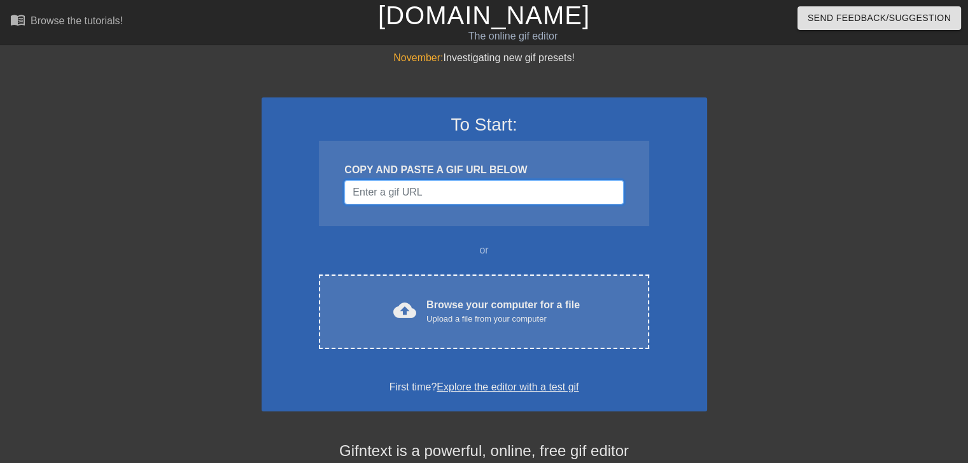
click at [414, 193] on input "Username" at bounding box center [483, 192] width 279 height 24
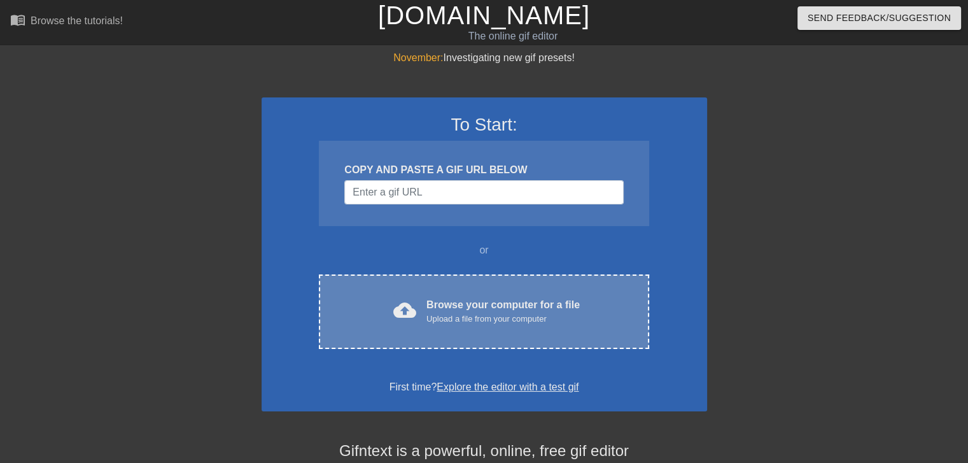
click at [487, 297] on div "Browse your computer for a file Upload a file from your computer" at bounding box center [502, 311] width 153 height 28
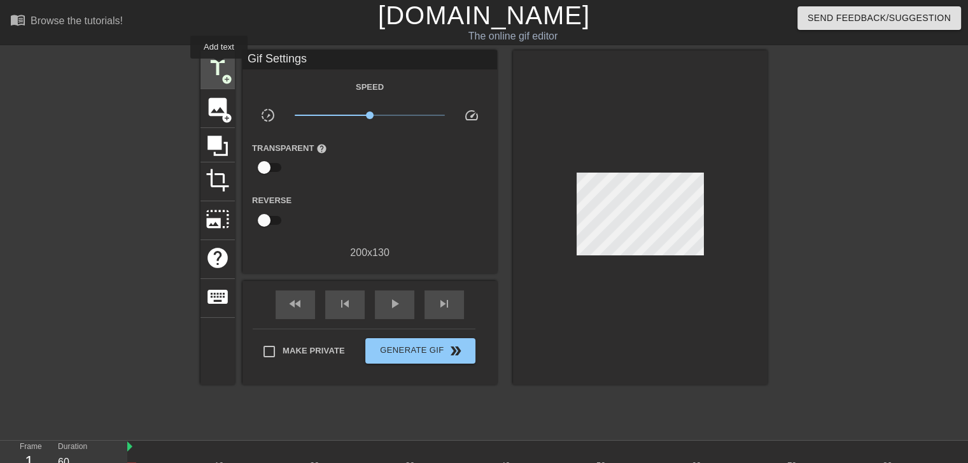
click at [219, 67] on span "title" at bounding box center [217, 68] width 24 height 24
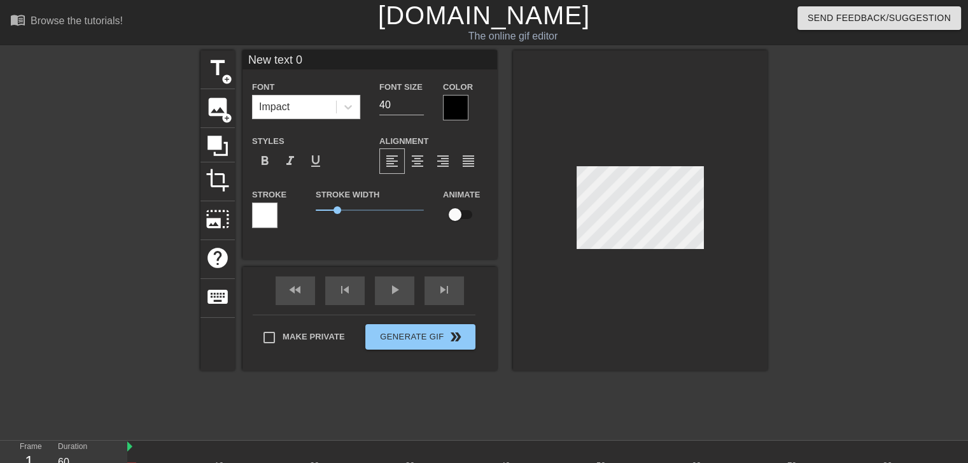
click at [459, 106] on div at bounding box center [455, 107] width 25 height 25
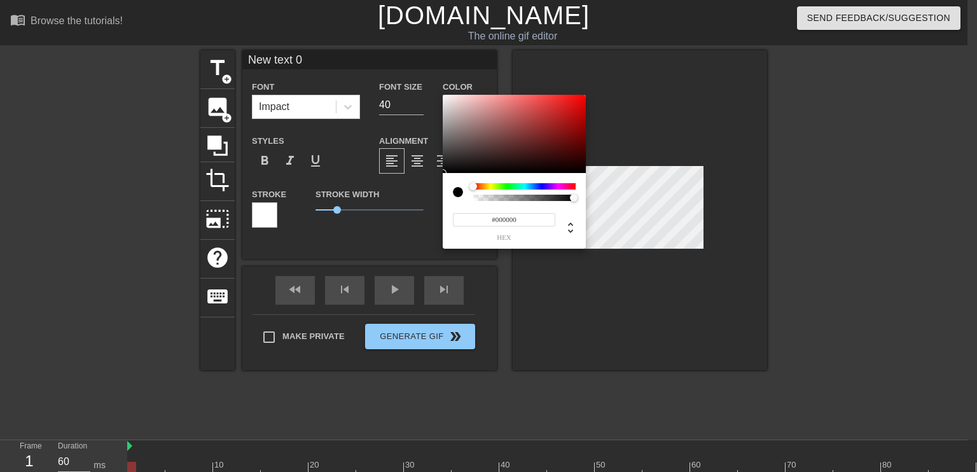
type input "0"
type input "1"
drag, startPoint x: 572, startPoint y: 198, endPoint x: 632, endPoint y: 199, distance: 59.8
click at [632, 199] on div "0 r 0 g 0 b 1 a" at bounding box center [488, 236] width 977 height 472
type input "209"
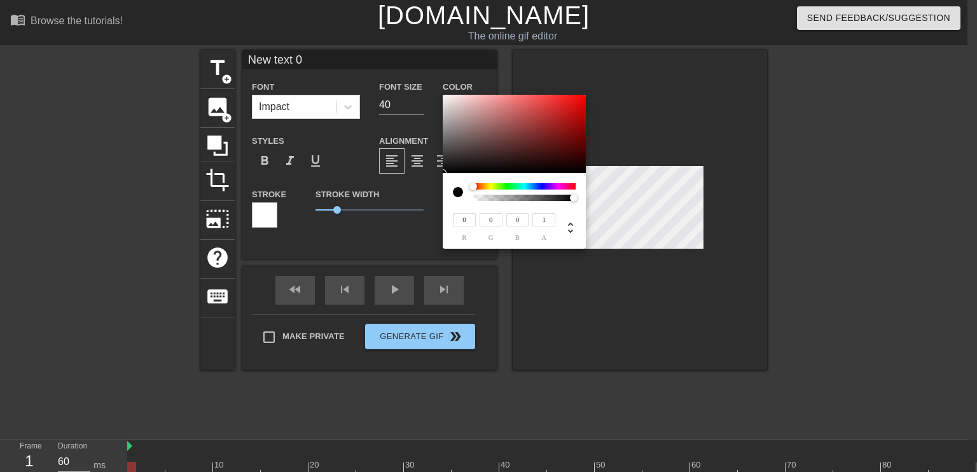
type input "198"
type input "211"
type input "200"
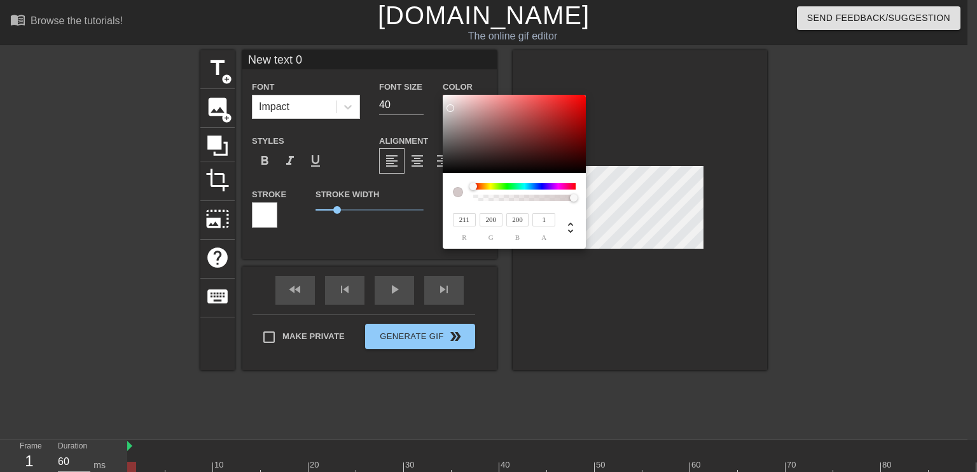
type input "215"
type input "205"
type input "217"
type input "207"
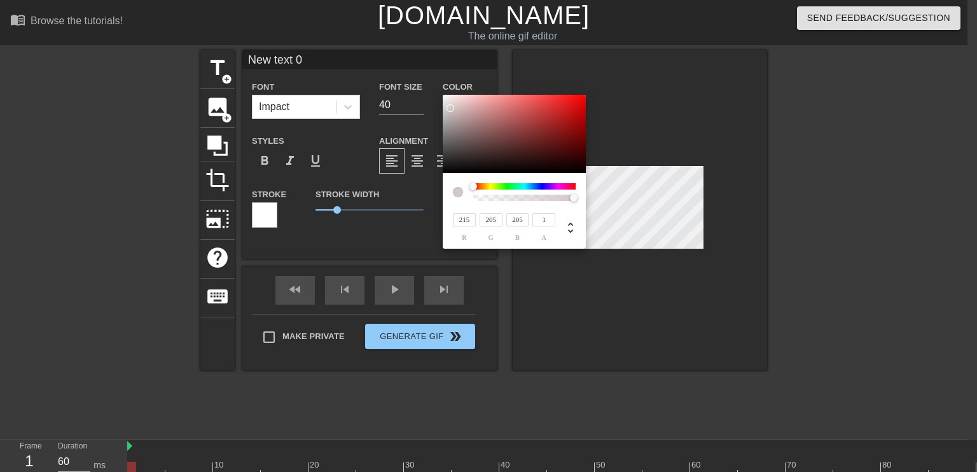
type input "207"
type input "255"
type input "250"
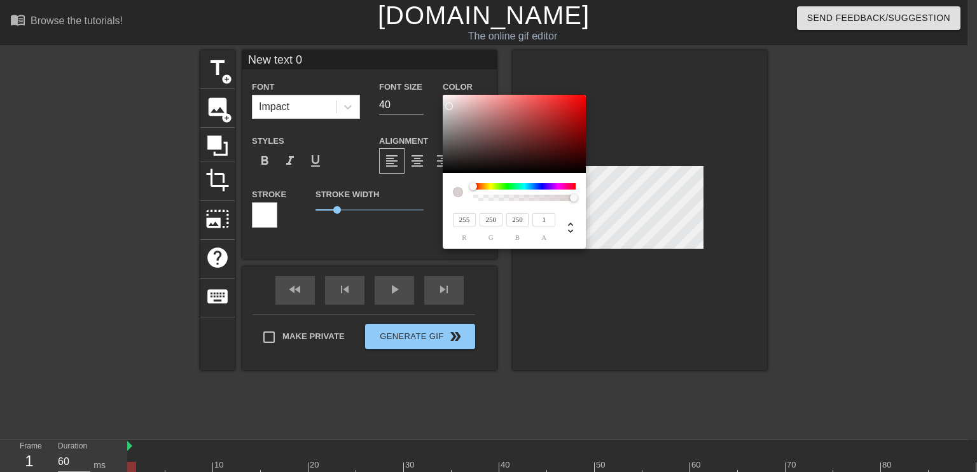
type input "247"
type input "217"
type input "214"
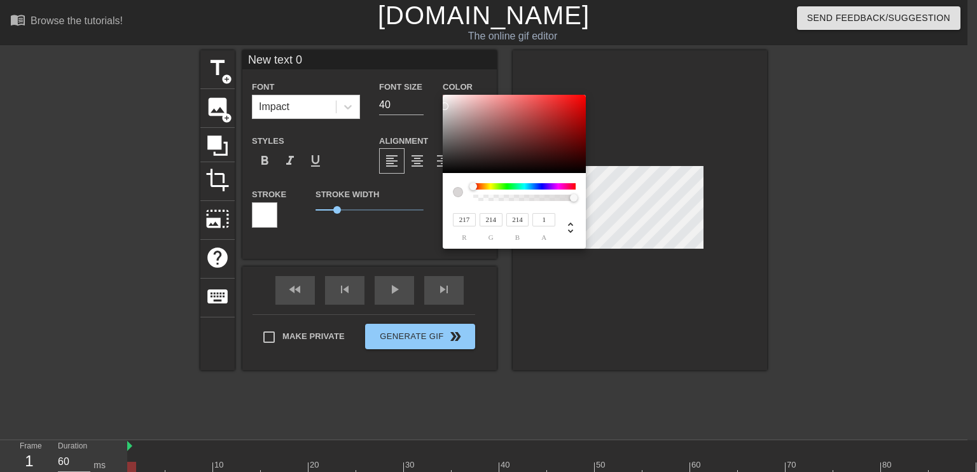
type input "118"
type input "111"
type input "28"
type input "24"
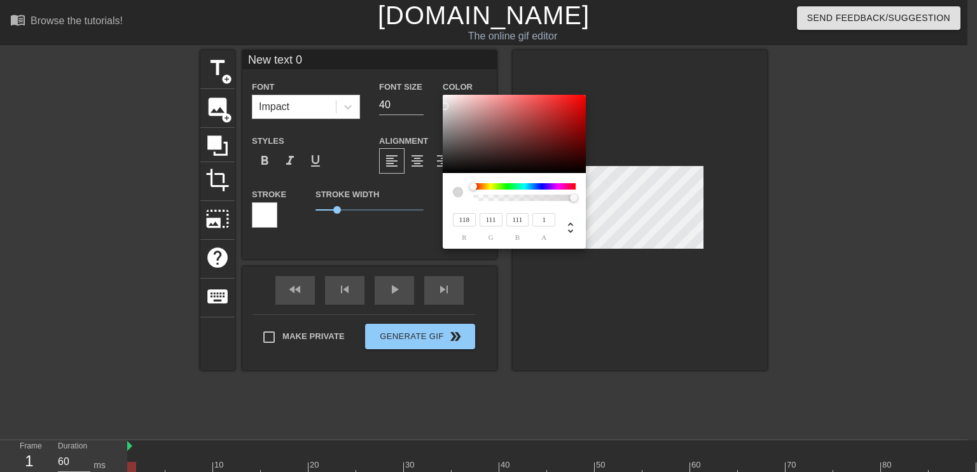
type input "24"
type input "0"
type input "0.26"
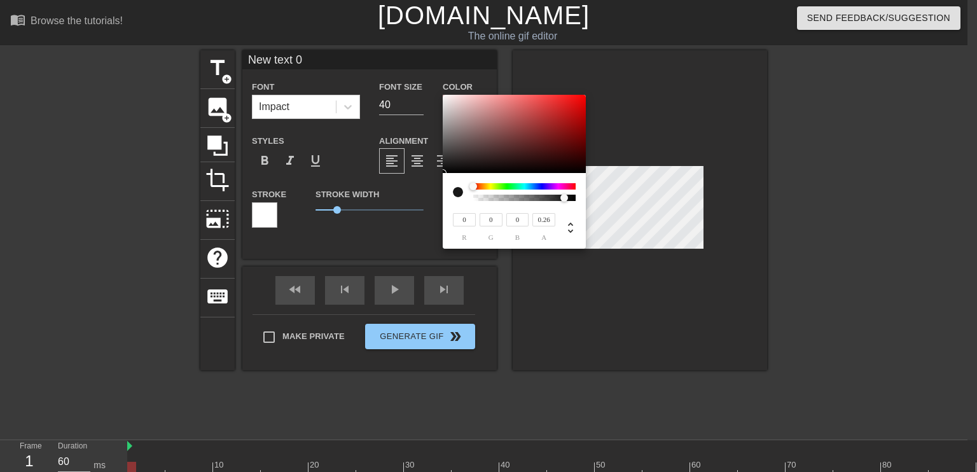
type input "63"
type input "44"
type input "0"
type input "168"
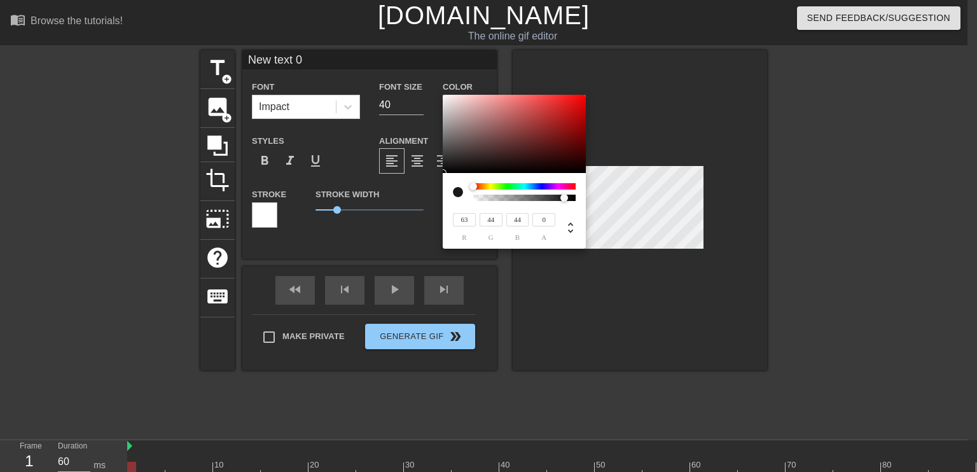
type input "154"
type input "205"
type input "192"
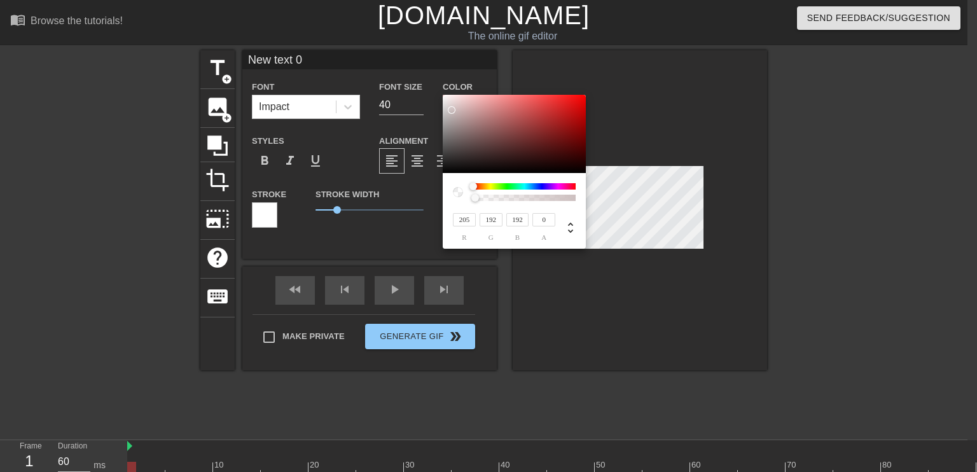
type input "209"
type input "196"
type input "211"
type input "198"
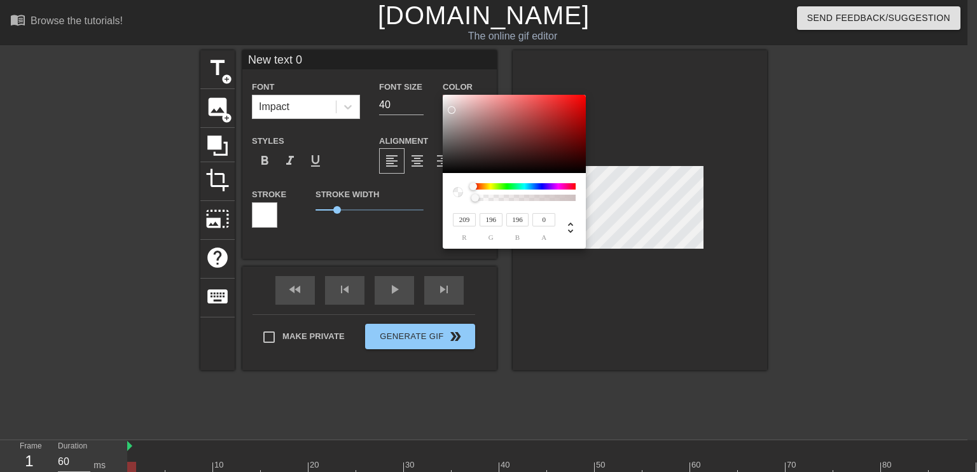
type input "198"
type input "213"
type input "199"
type input "221"
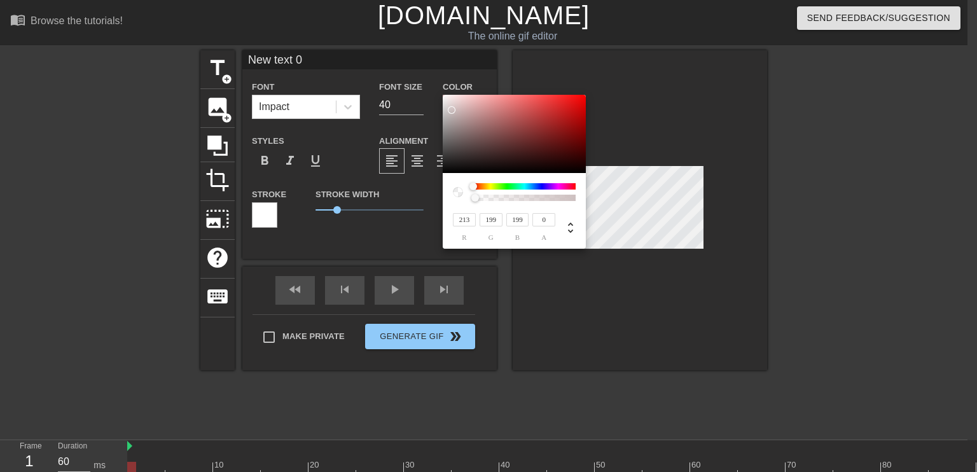
type input "202"
type input "226"
type input "203"
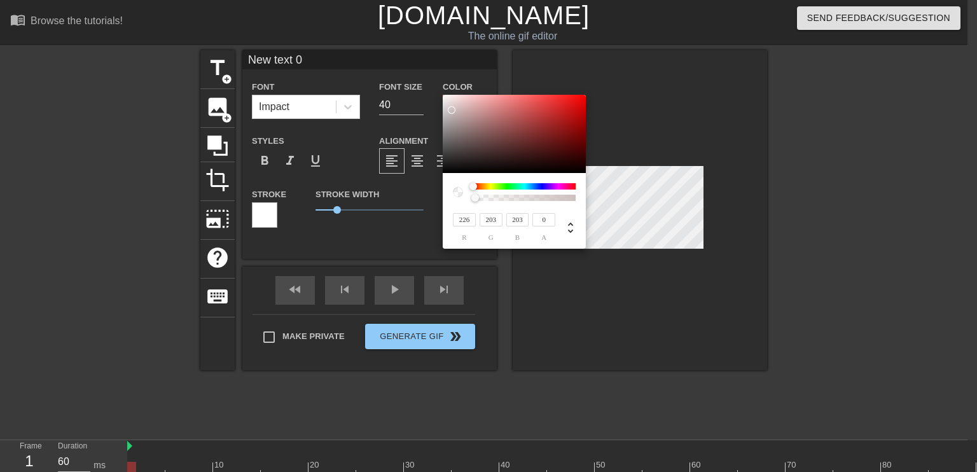
type input "232"
type input "209"
type input "242"
type input "222"
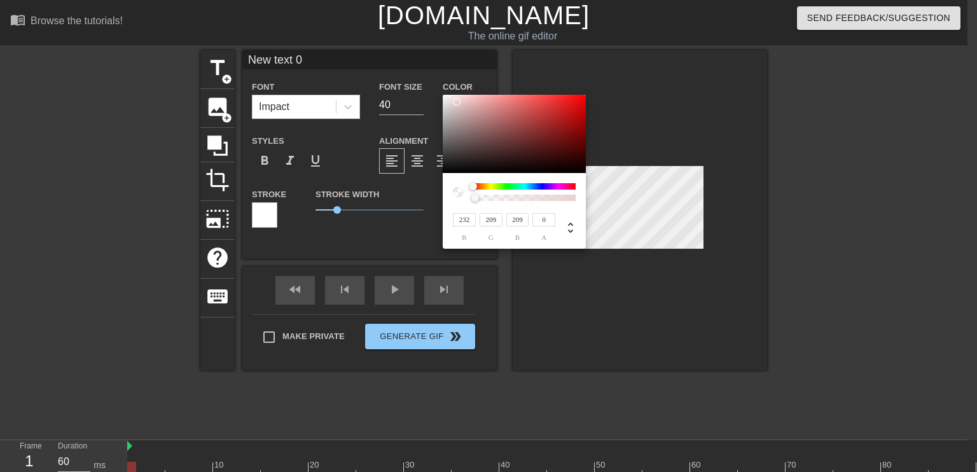
type input "222"
type input "246"
type input "229"
type input "232"
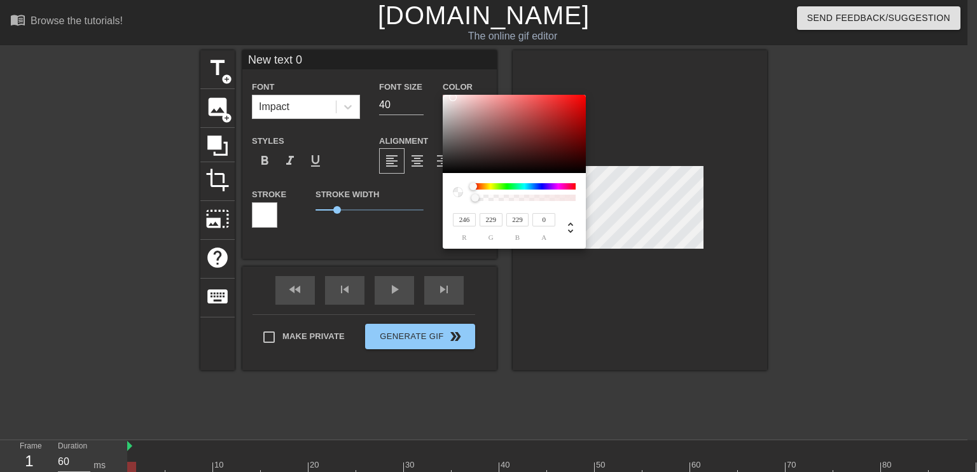
type input "215"
type input "207"
type input "186"
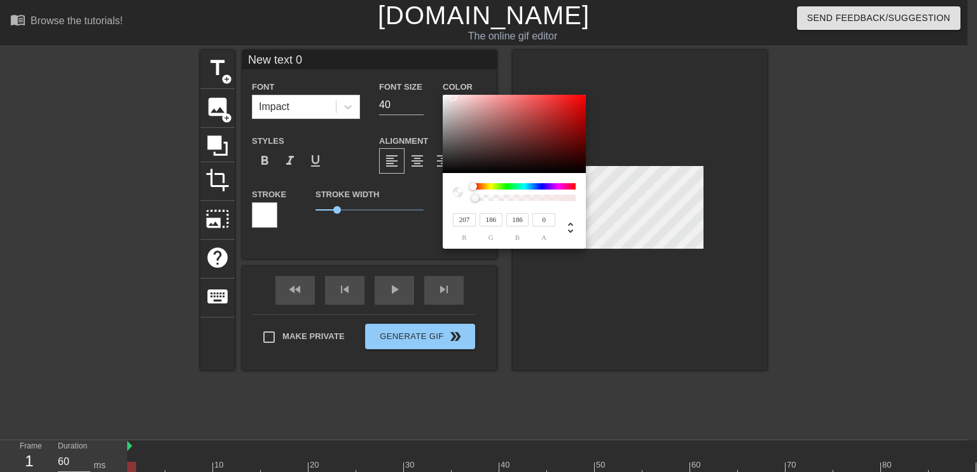
type input "201"
type input "179"
type input "197"
type input "173"
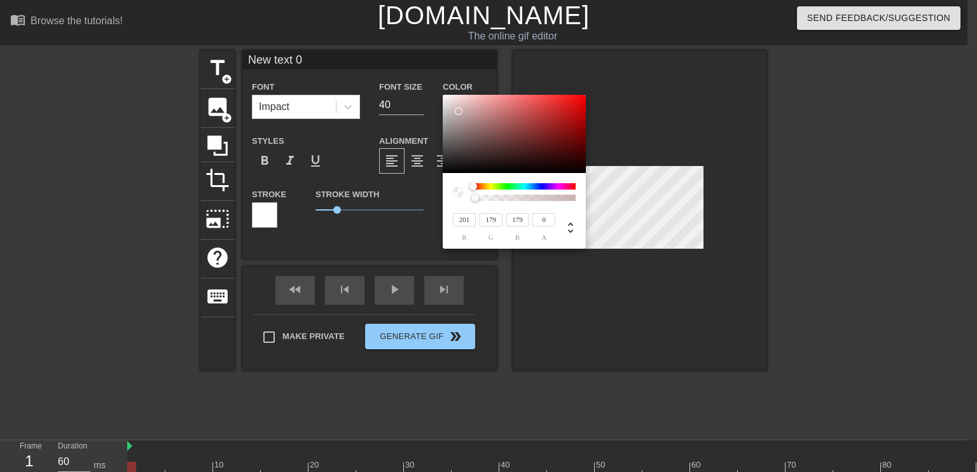
type input "173"
type input "170"
type input "134"
type input "0.03"
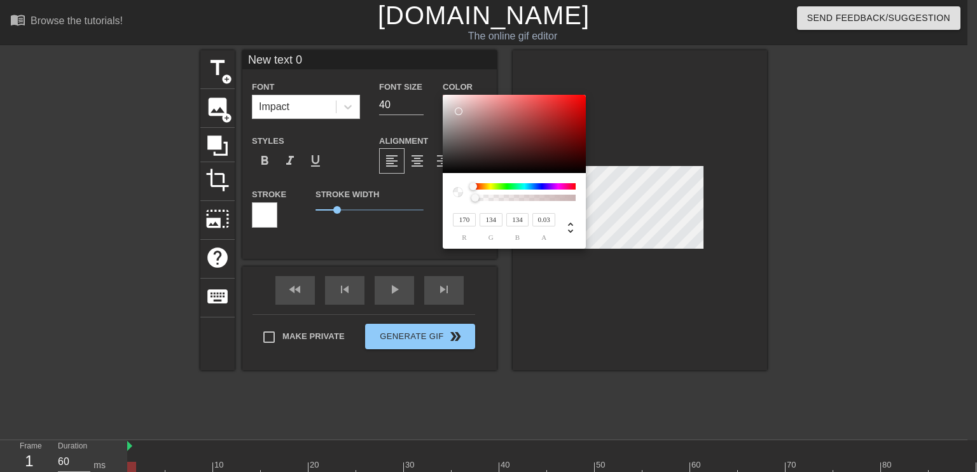
type input "164"
type input "122"
type input "0.04"
type input "121"
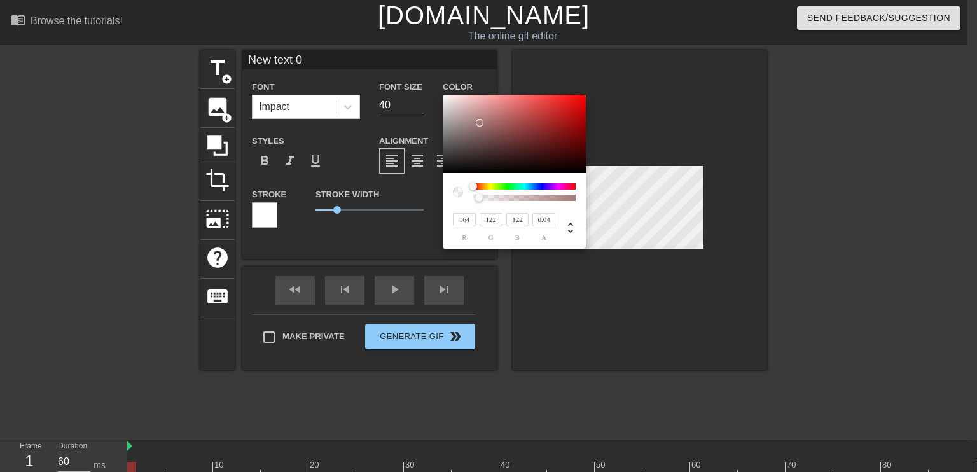
type input "121"
type input "0.06"
type input "143"
type input "97"
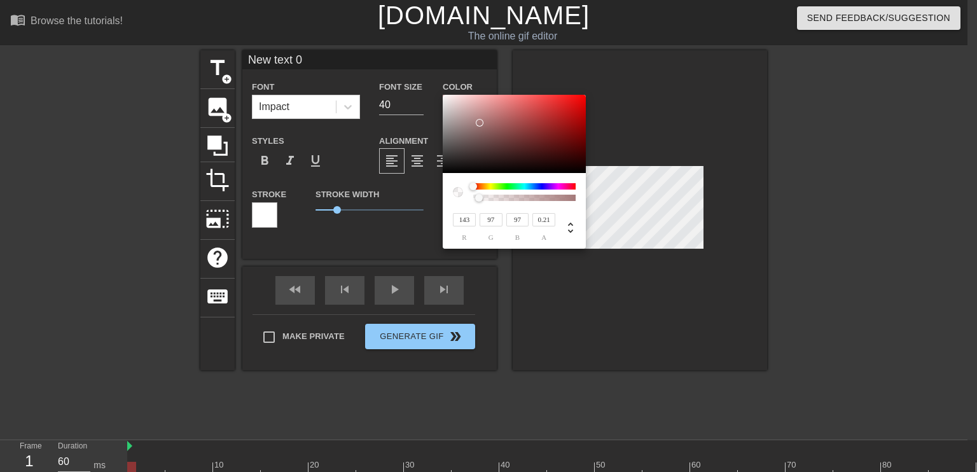
type input "0.24"
type input "116"
type input "69"
type input "0.3"
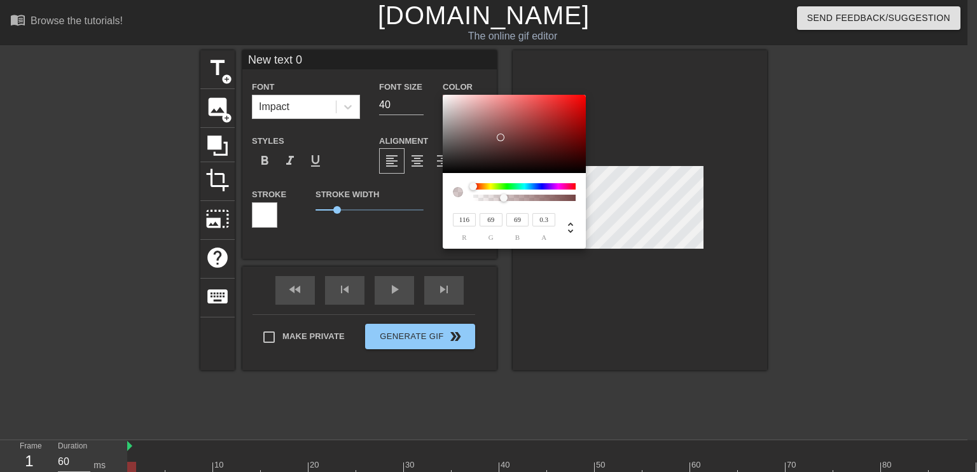
type input "102"
type input "58"
type input "0.32"
type input "100"
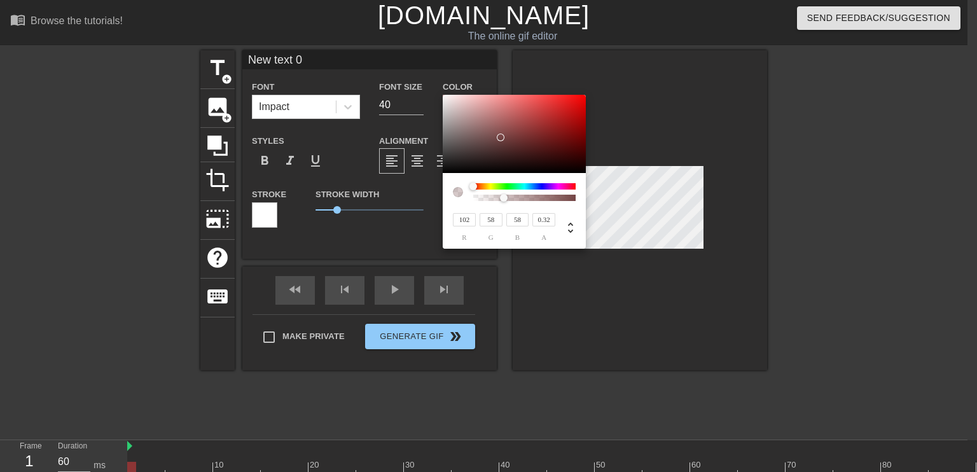
type input "55"
type input "0.3"
type input "56"
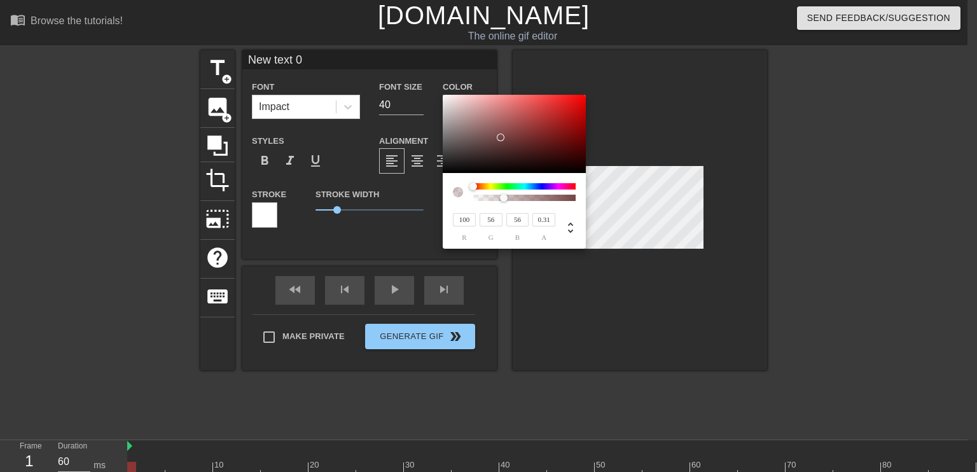
type input "0.27"
type input "102"
type input "62"
type input "0.11"
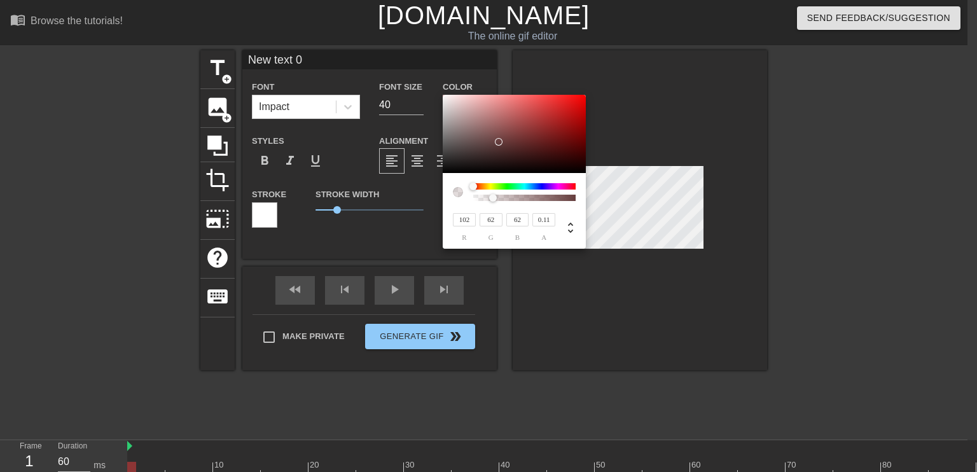
type input "133"
type input "93"
type input "0"
type input "228"
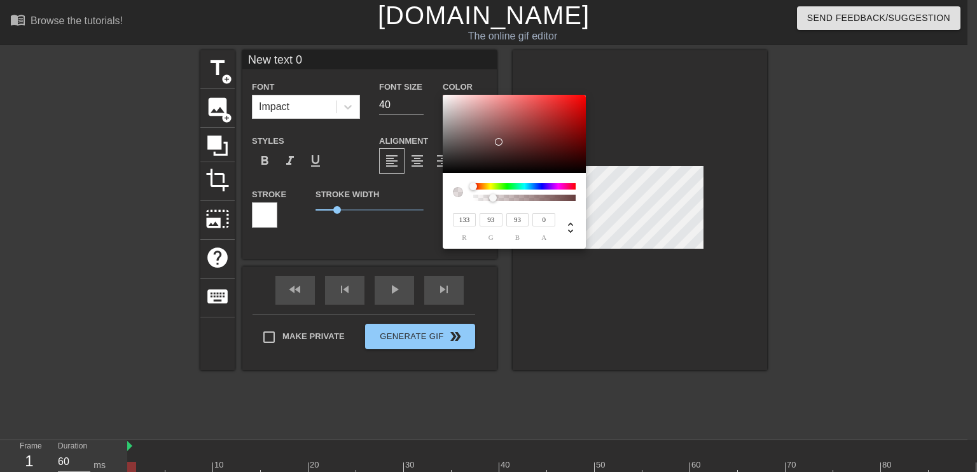
type input "223"
type input "236"
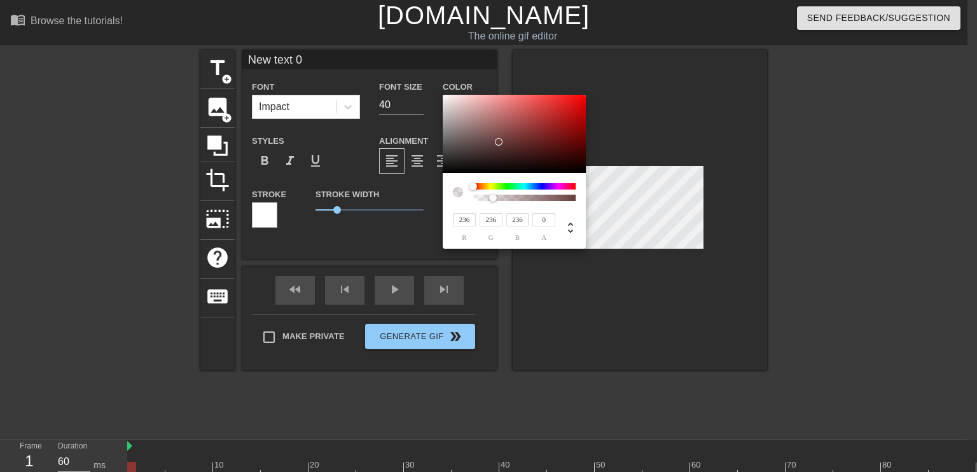
type input "240"
type input "133"
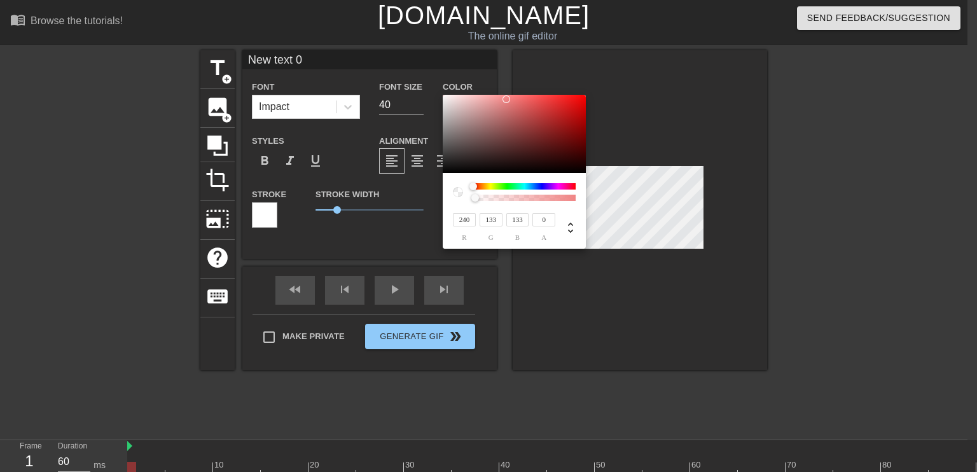
type input "231"
type input "238"
type input "225"
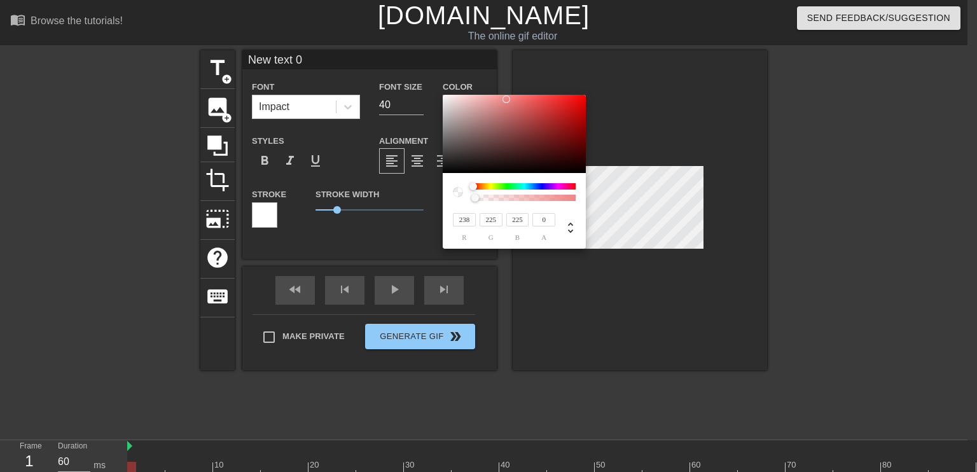
type input "236"
type input "221"
type input "234"
type input "217"
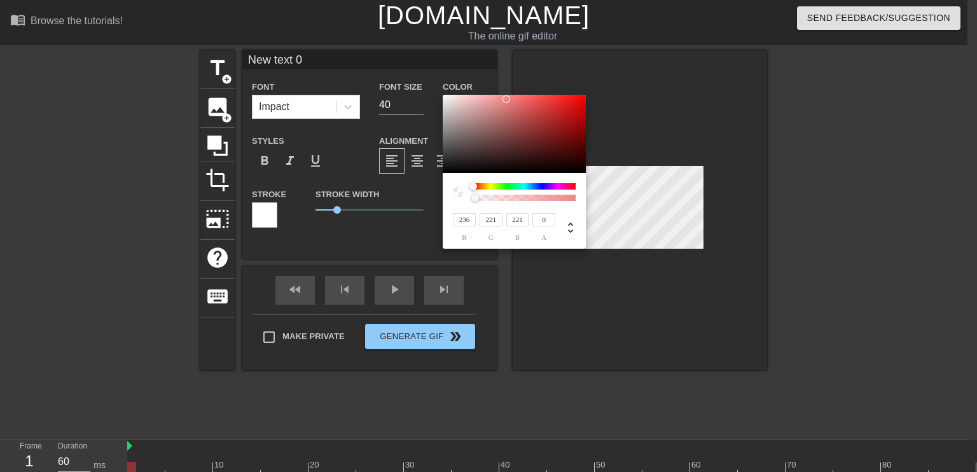
type input "217"
type input "232"
type input "215"
type input "234"
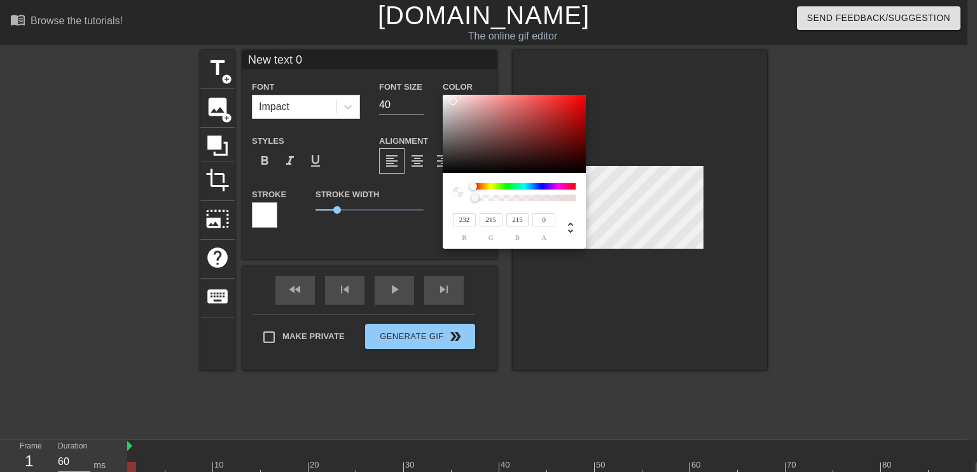
type input "217"
type input "238"
type input "226"
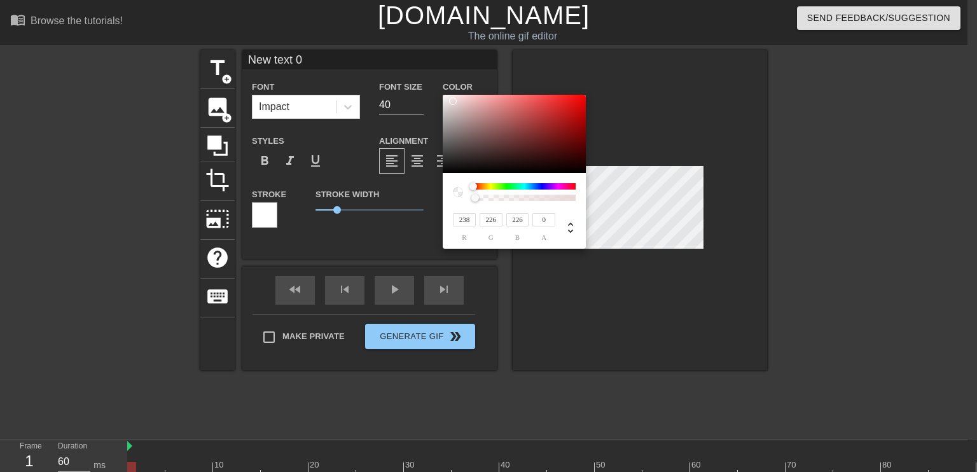
type input "242"
type input "234"
type input "244"
type input "240"
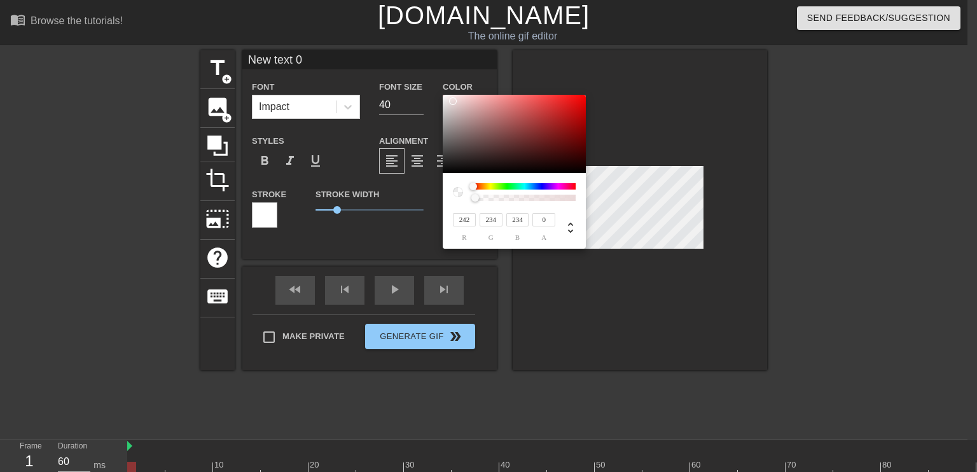
type input "240"
type input "241"
type input "27"
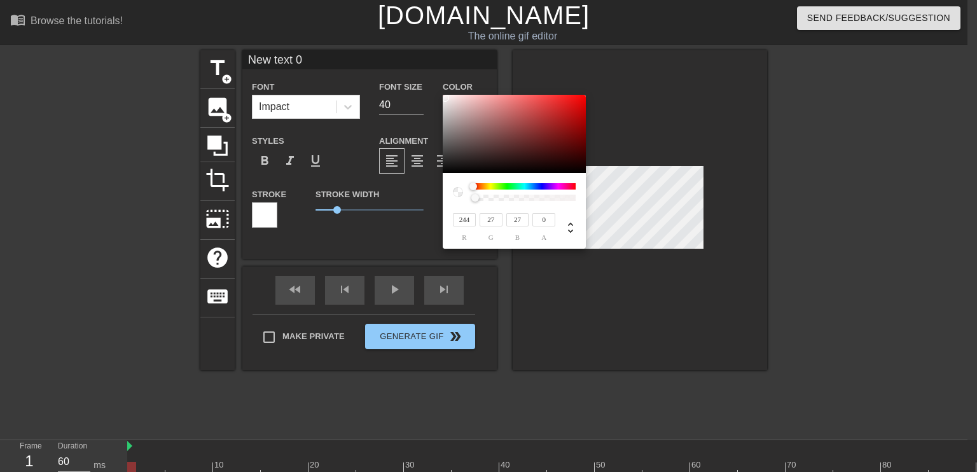
type input "248"
type input "246"
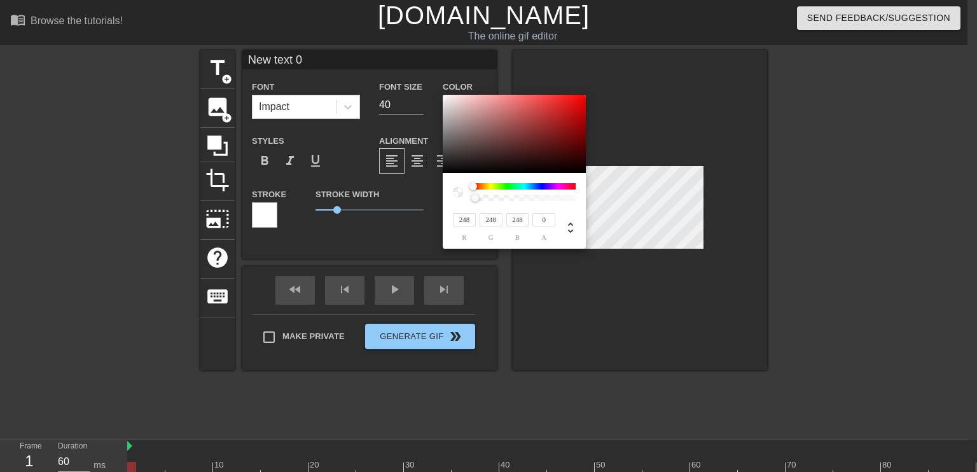
type input "246"
type input "234"
type input "226"
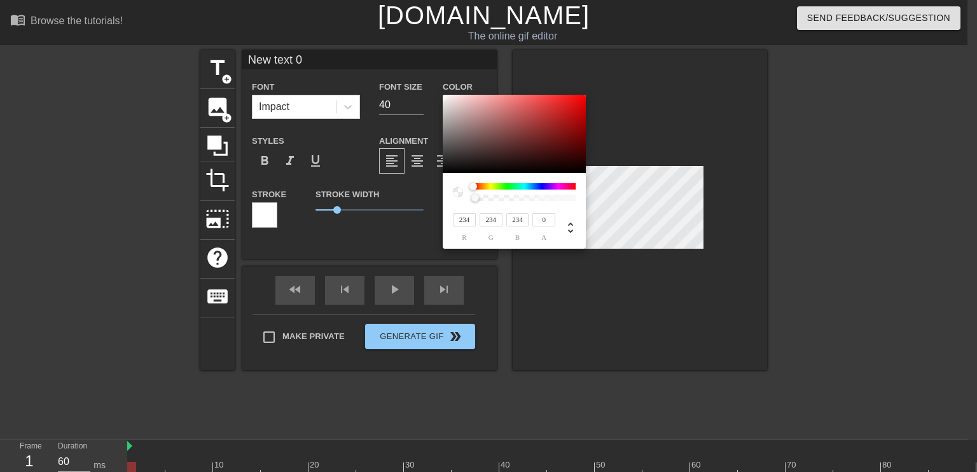
type input "25"
type input "223"
type input "222"
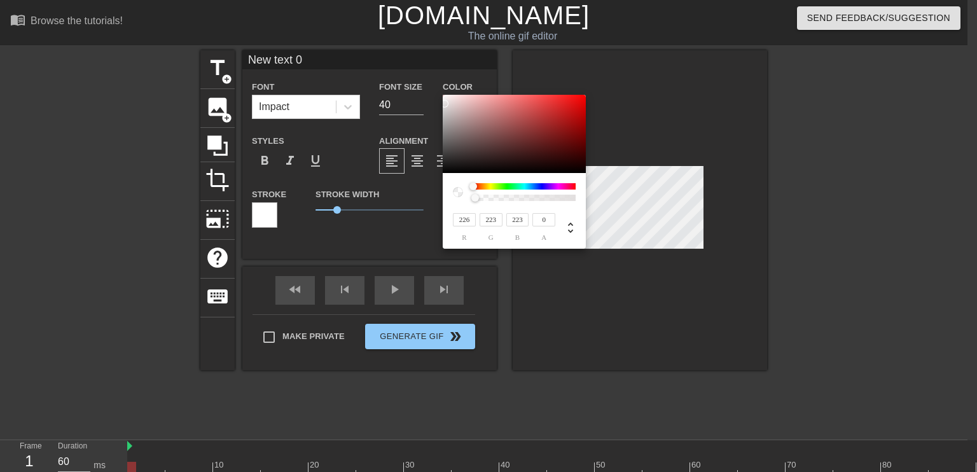
type input "222"
type input "220"
type input "219"
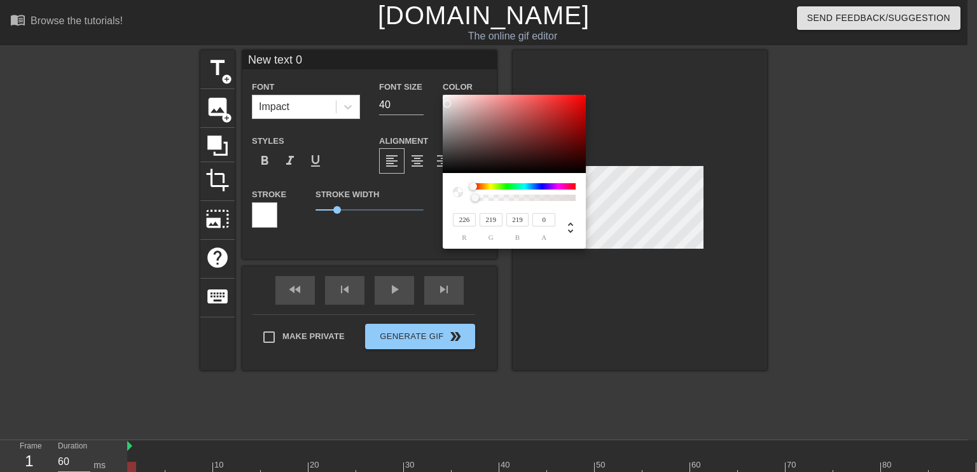
click at [447, 104] on div at bounding box center [447, 104] width 8 height 8
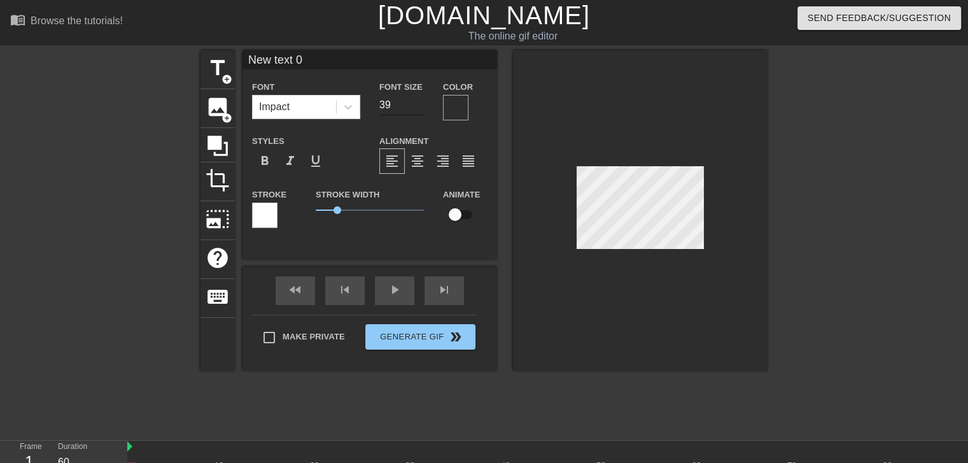
click at [420, 106] on input "39" at bounding box center [401, 105] width 45 height 20
click at [420, 106] on input "38" at bounding box center [401, 105] width 45 height 20
click at [420, 106] on input "37" at bounding box center [401, 105] width 45 height 20
click at [420, 106] on input "36" at bounding box center [401, 105] width 45 height 20
type input "35"
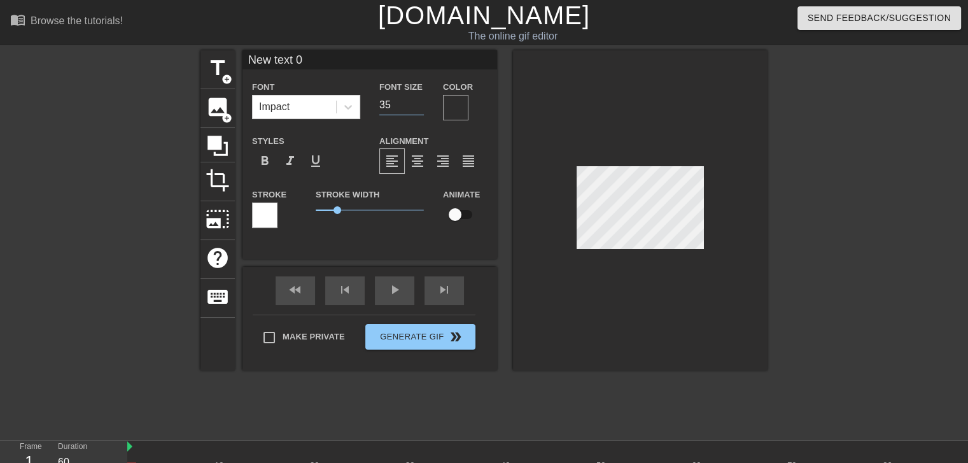
click at [420, 106] on input "35" at bounding box center [401, 105] width 45 height 20
drag, startPoint x: 336, startPoint y: 208, endPoint x: 306, endPoint y: 205, distance: 30.0
click at [306, 205] on div "Stroke Width 0" at bounding box center [369, 212] width 127 height 53
click at [456, 97] on div at bounding box center [455, 107] width 25 height 25
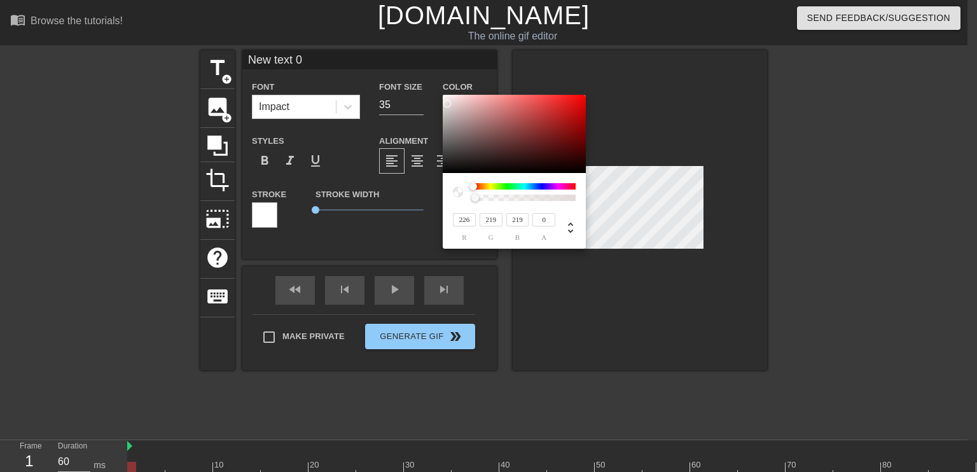
type input "240"
type input "231"
click at [448, 99] on div at bounding box center [448, 99] width 8 height 8
type input "234"
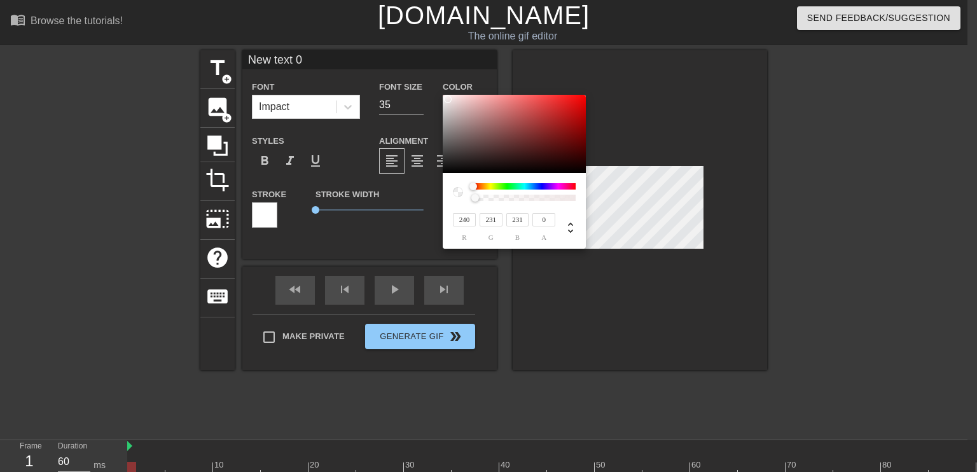
type input "217"
click at [453, 101] on div at bounding box center [457, 105] width 8 height 8
type input "209"
type input "187"
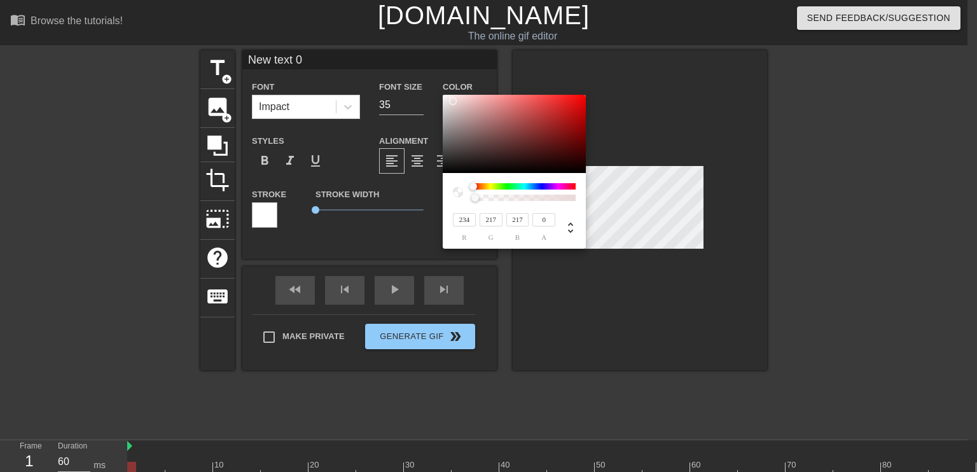
type input "187"
type input "197"
type input "172"
type input "178"
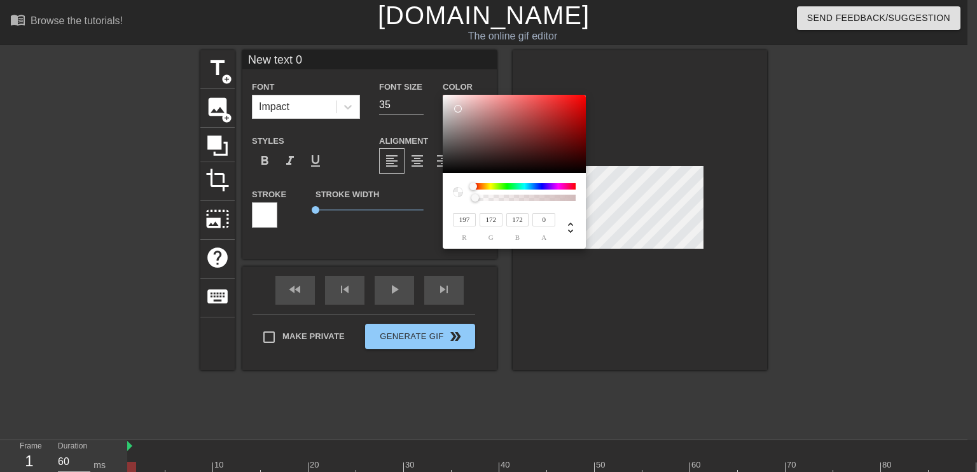
type input "150"
type input "168"
type input "139"
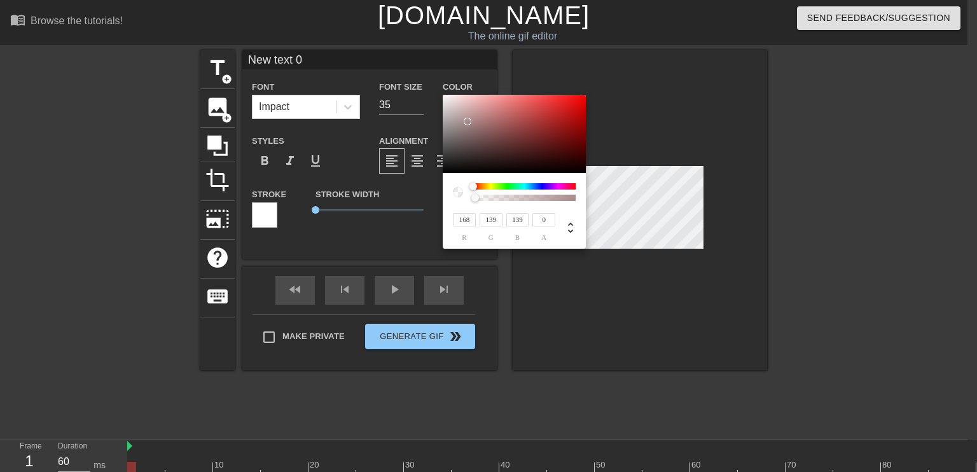
type input "140"
type input "184"
click at [457, 111] on div at bounding box center [514, 134] width 143 height 79
click at [476, 187] on div at bounding box center [474, 187] width 8 height 8
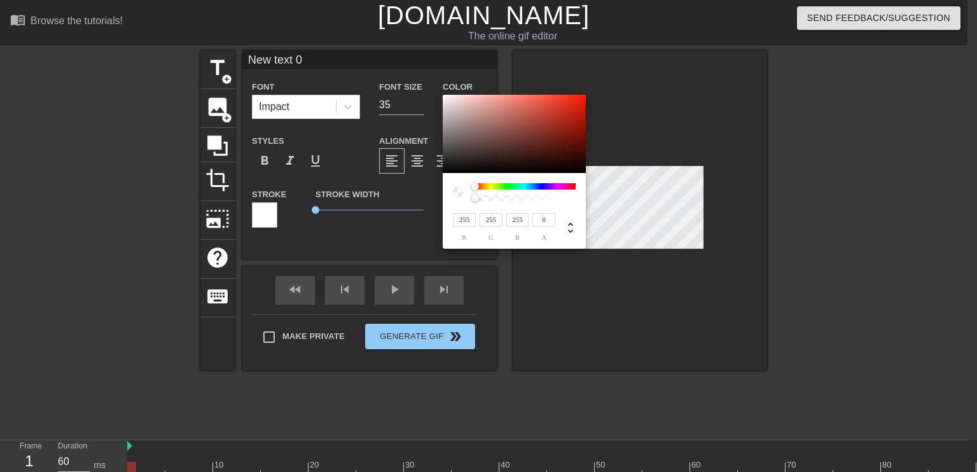
drag, startPoint x: 456, startPoint y: 109, endPoint x: 429, endPoint y: 78, distance: 40.6
click at [429, 78] on div "255 r 255 g 255 b 0 a" at bounding box center [488, 236] width 977 height 472
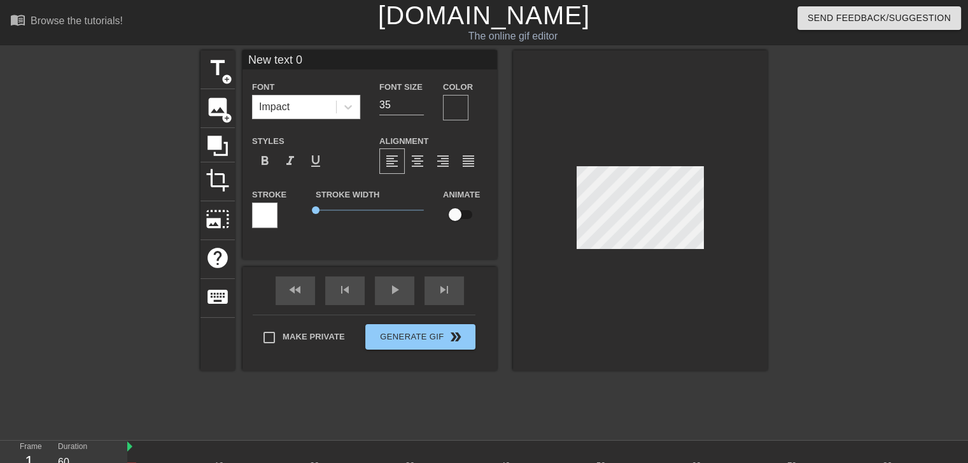
drag, startPoint x: 310, startPoint y: 205, endPoint x: 366, endPoint y: 208, distance: 55.4
click at [386, 206] on div "Stroke Width 0" at bounding box center [369, 212] width 127 height 53
drag, startPoint x: 318, startPoint y: 211, endPoint x: 335, endPoint y: 207, distance: 17.5
click at [335, 207] on span "0.9" at bounding box center [335, 210] width 8 height 8
click at [270, 220] on div at bounding box center [264, 214] width 25 height 25
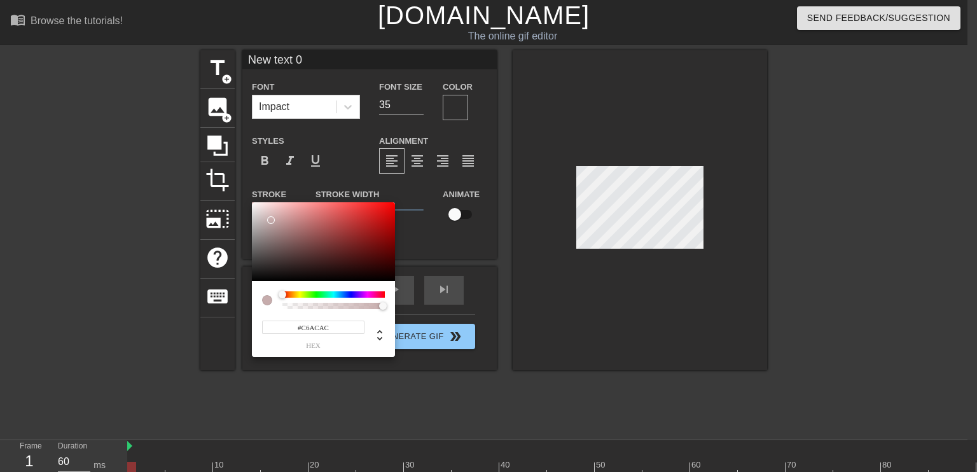
click at [270, 220] on div at bounding box center [323, 241] width 143 height 79
click at [270, 220] on div at bounding box center [271, 220] width 8 height 8
drag, startPoint x: 252, startPoint y: 205, endPoint x: 257, endPoint y: 192, distance: 14.3
click at [257, 192] on div "#FFF6F6 hex" at bounding box center [488, 236] width 977 height 472
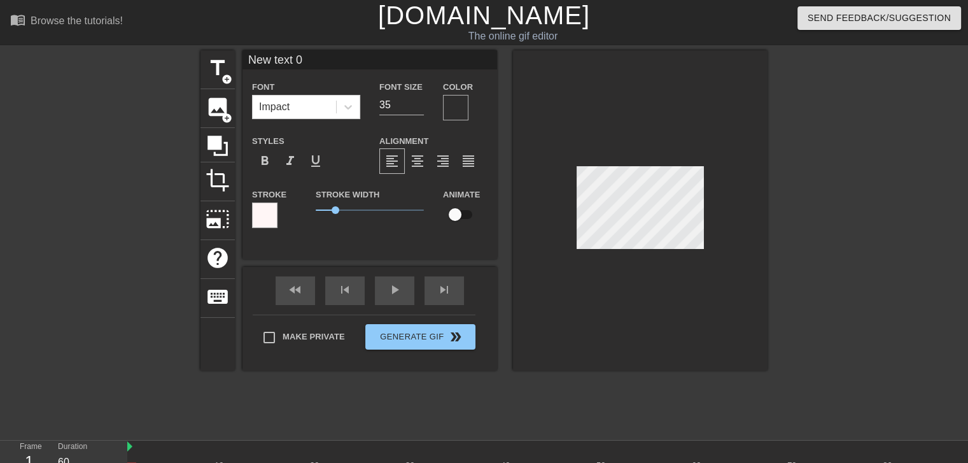
click at [460, 106] on div at bounding box center [455, 107] width 25 height 25
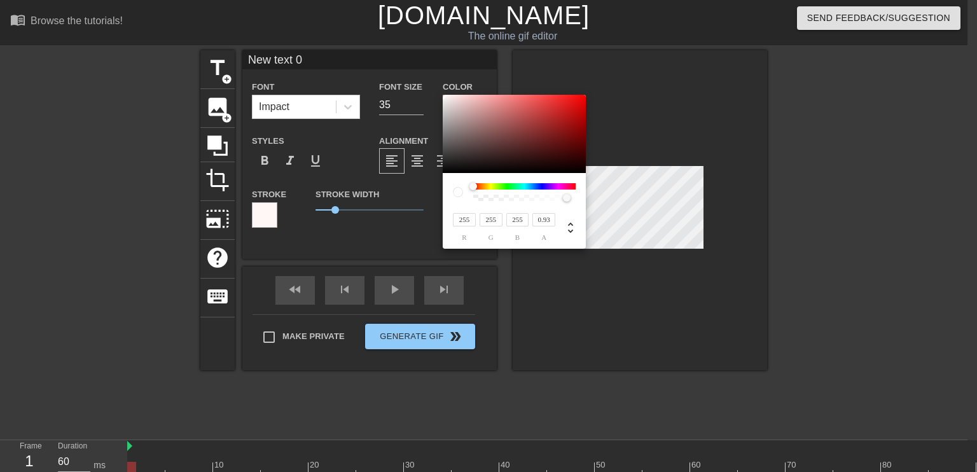
drag, startPoint x: 476, startPoint y: 201, endPoint x: 567, endPoint y: 200, distance: 91.0
click at [567, 200] on div at bounding box center [567, 198] width 8 height 8
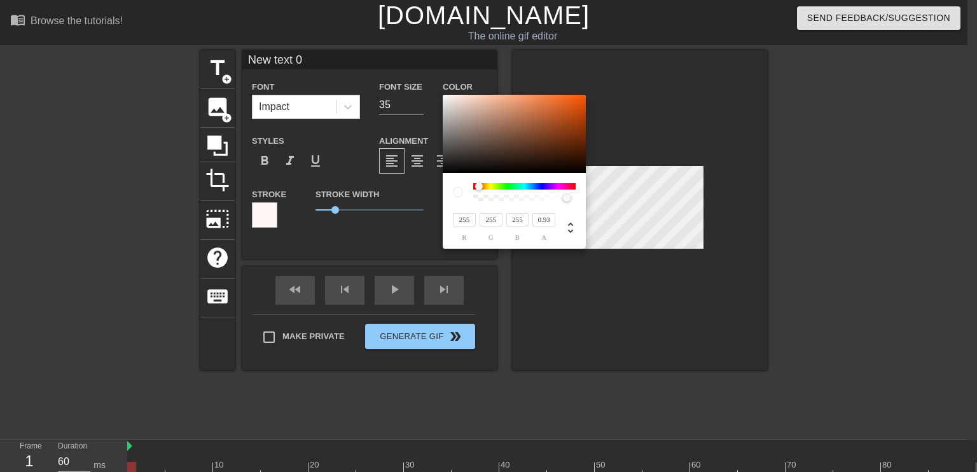
drag, startPoint x: 475, startPoint y: 185, endPoint x: 450, endPoint y: 179, distance: 25.5
click at [450, 179] on div "255 r 255 g 255 b 0.93 a" at bounding box center [514, 211] width 143 height 76
drag, startPoint x: 448, startPoint y: 103, endPoint x: 455, endPoint y: 116, distance: 14.5
click at [455, 116] on div at bounding box center [514, 134] width 143 height 79
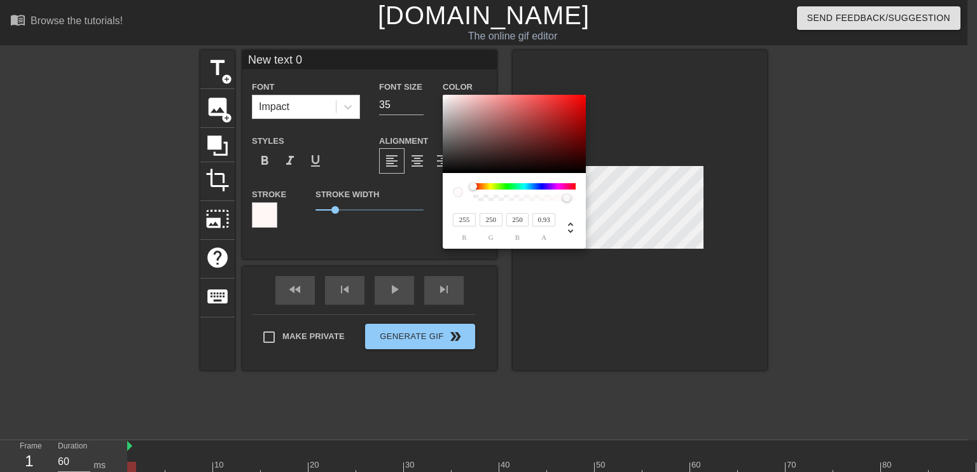
drag, startPoint x: 447, startPoint y: 157, endPoint x: 445, endPoint y: 93, distance: 64.3
click at [445, 93] on div "255 r 250 g 250 b 0.93 a" at bounding box center [488, 236] width 977 height 472
click at [491, 216] on input "250" at bounding box center [491, 219] width 23 height 13
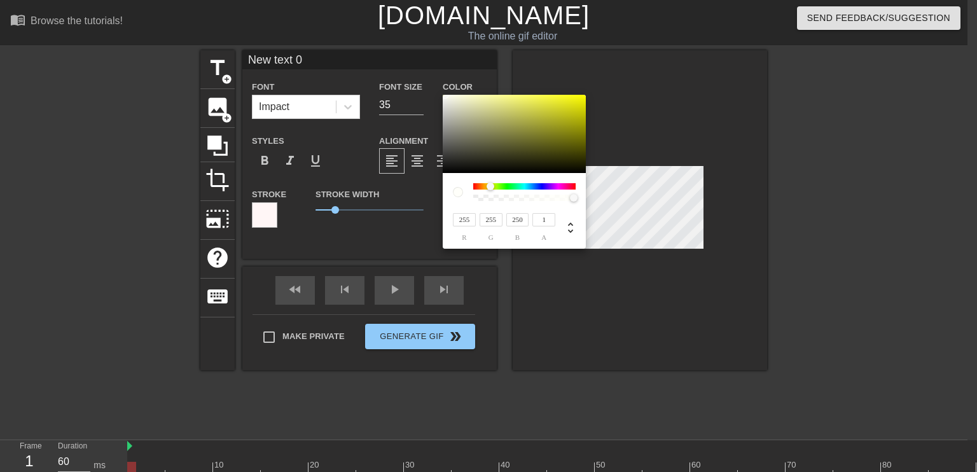
click at [519, 216] on input "250" at bounding box center [517, 219] width 23 height 13
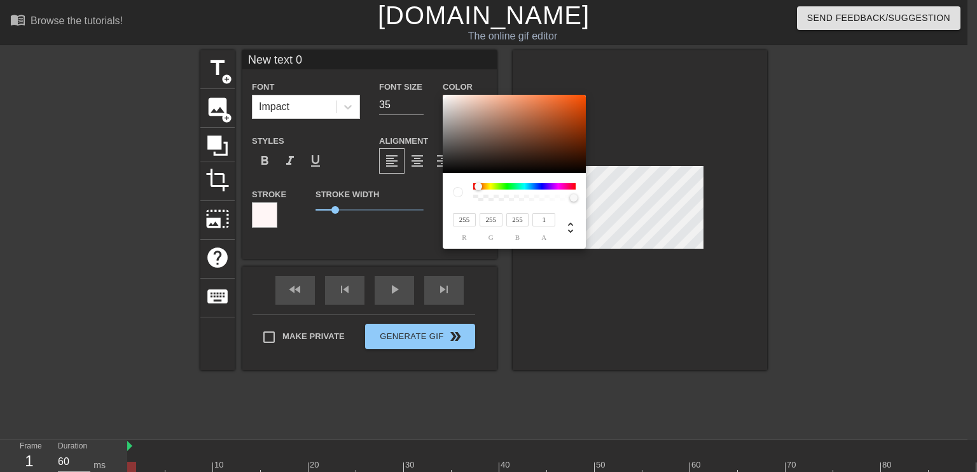
click at [547, 221] on input "1" at bounding box center [544, 219] width 23 height 13
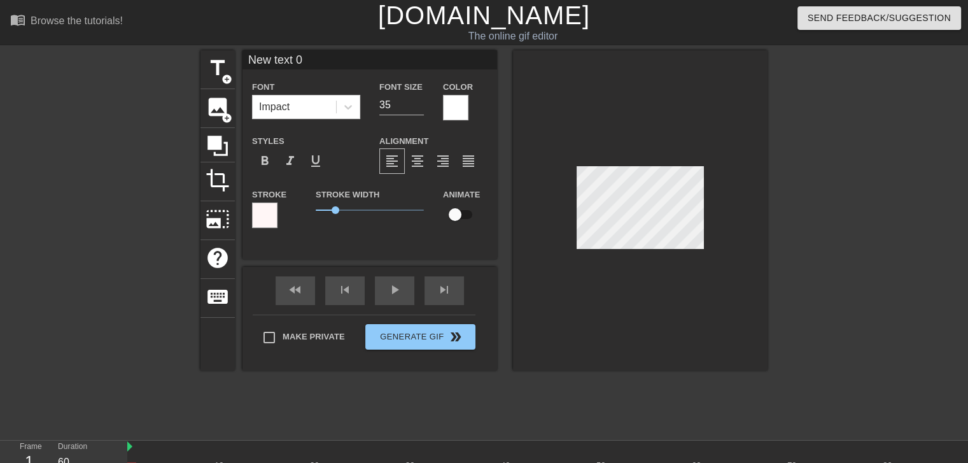
click at [265, 216] on div at bounding box center [264, 214] width 25 height 25
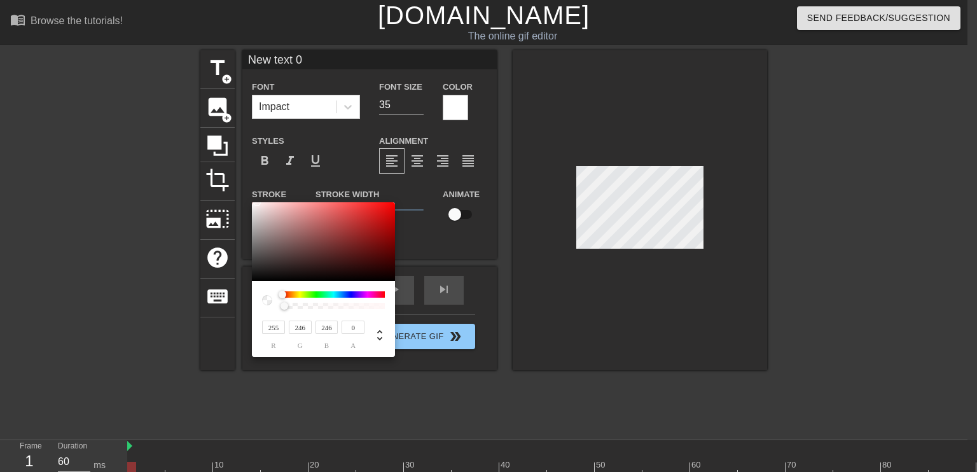
drag, startPoint x: 382, startPoint y: 307, endPoint x: 218, endPoint y: 304, distance: 164.2
click at [218, 304] on div "255 r 246 g 246 b 0 a" at bounding box center [488, 236] width 977 height 472
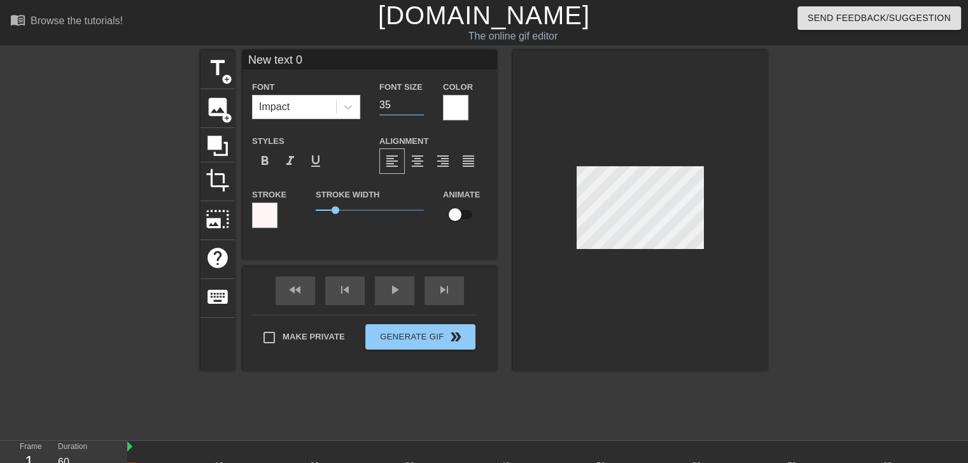
drag, startPoint x: 386, startPoint y: 104, endPoint x: 379, endPoint y: 104, distance: 7.6
click at [379, 104] on input "35" at bounding box center [401, 105] width 45 height 20
click at [376, 104] on div "Font Size 35" at bounding box center [402, 99] width 64 height 41
click at [402, 104] on input "20" at bounding box center [401, 105] width 45 height 20
click at [360, 108] on div "Font Impact" at bounding box center [305, 99] width 127 height 41
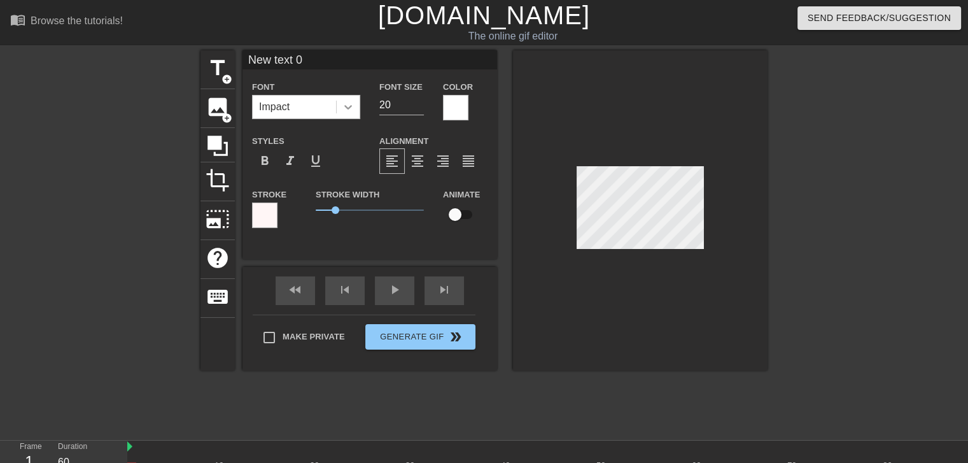
click at [349, 109] on icon at bounding box center [348, 107] width 13 height 13
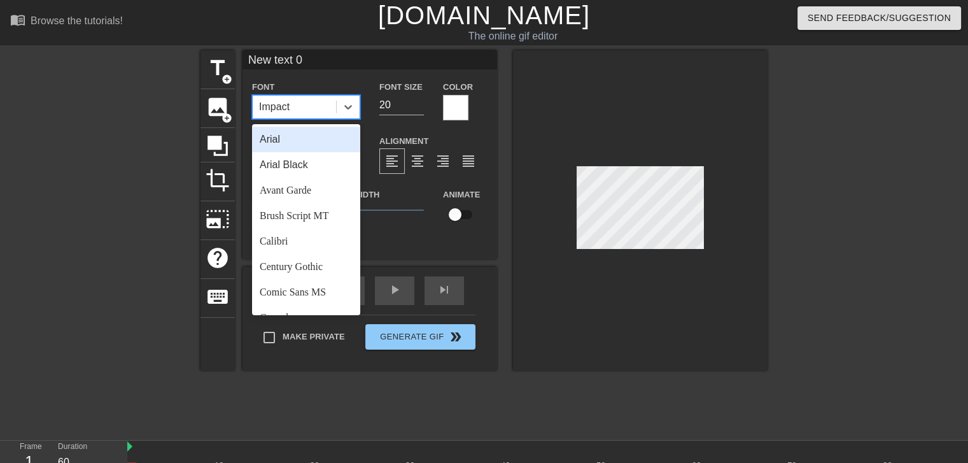
click at [308, 147] on div "Arial" at bounding box center [306, 139] width 108 height 25
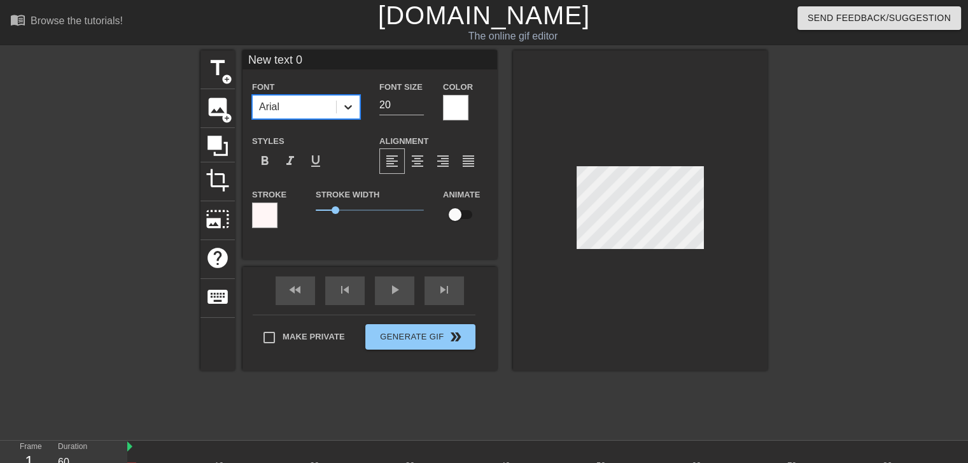
click at [356, 106] on div at bounding box center [348, 106] width 23 height 23
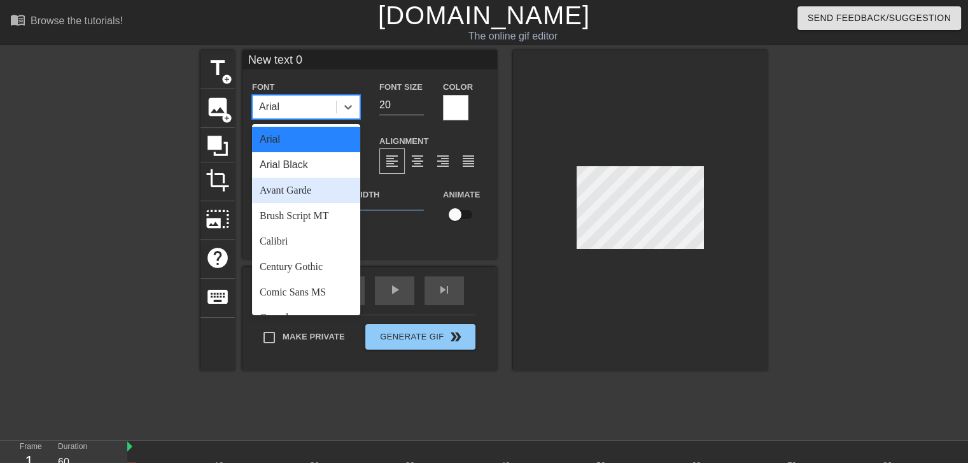
click at [316, 194] on div "Avant Garde" at bounding box center [306, 190] width 108 height 25
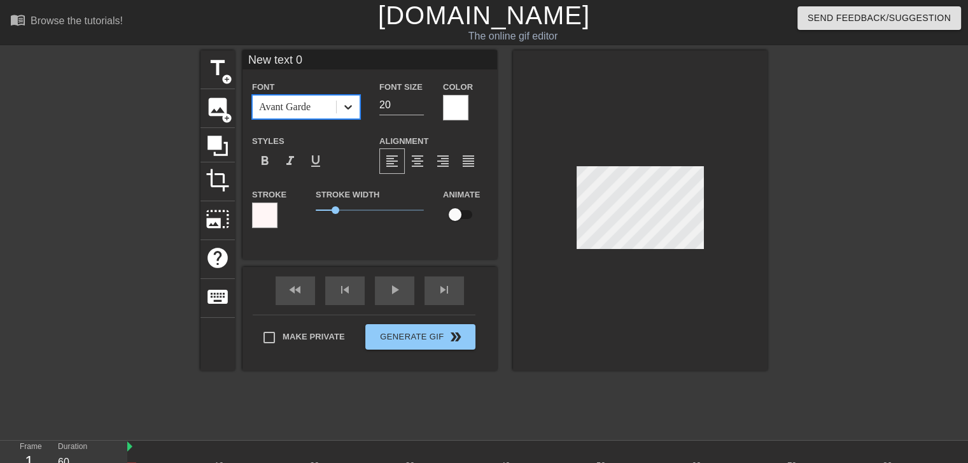
click at [341, 111] on div at bounding box center [348, 106] width 23 height 23
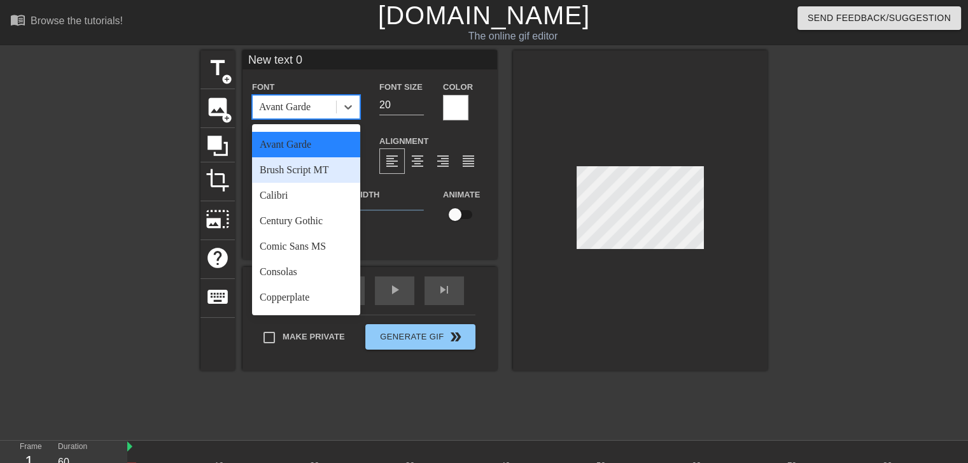
scroll to position [64, 0]
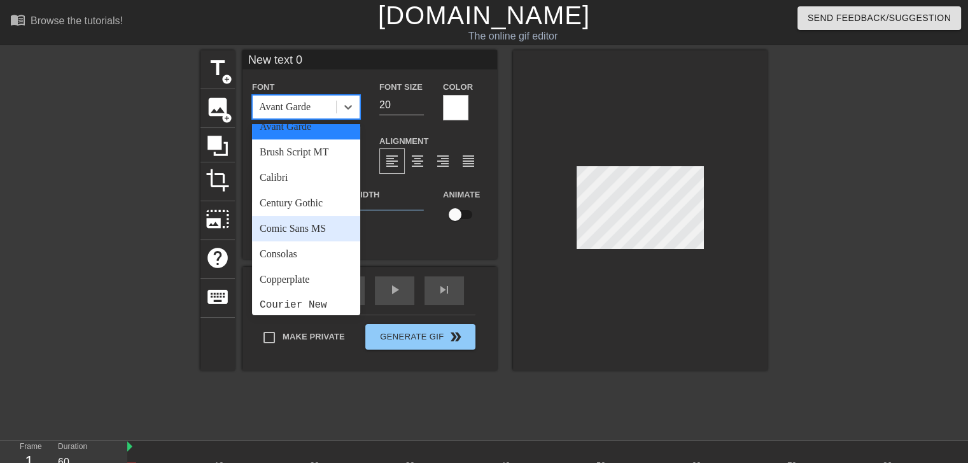
click at [315, 226] on div "Comic Sans MS" at bounding box center [306, 228] width 108 height 25
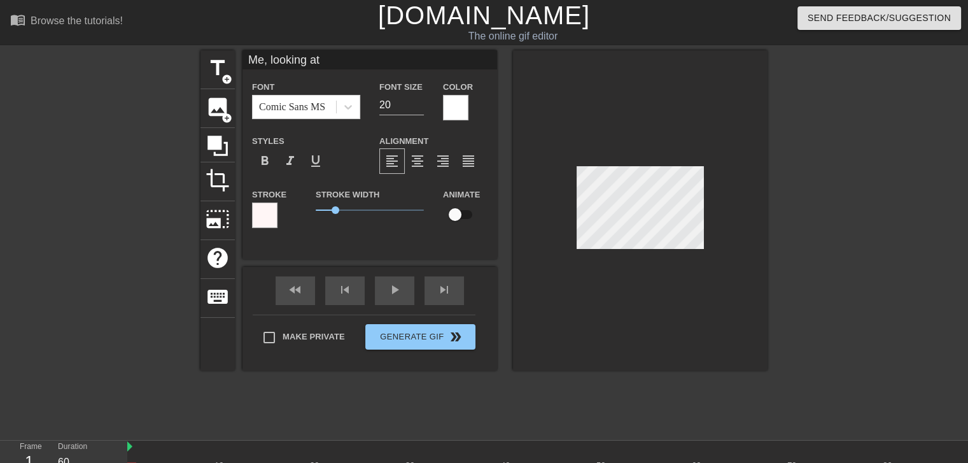
scroll to position [1, 4]
click at [823, 237] on div at bounding box center [878, 241] width 191 height 382
drag, startPoint x: 406, startPoint y: 106, endPoint x: 379, endPoint y: 102, distance: 27.1
click at [379, 102] on input "20" at bounding box center [401, 105] width 45 height 20
click at [268, 158] on span "format_bold" at bounding box center [264, 160] width 15 height 15
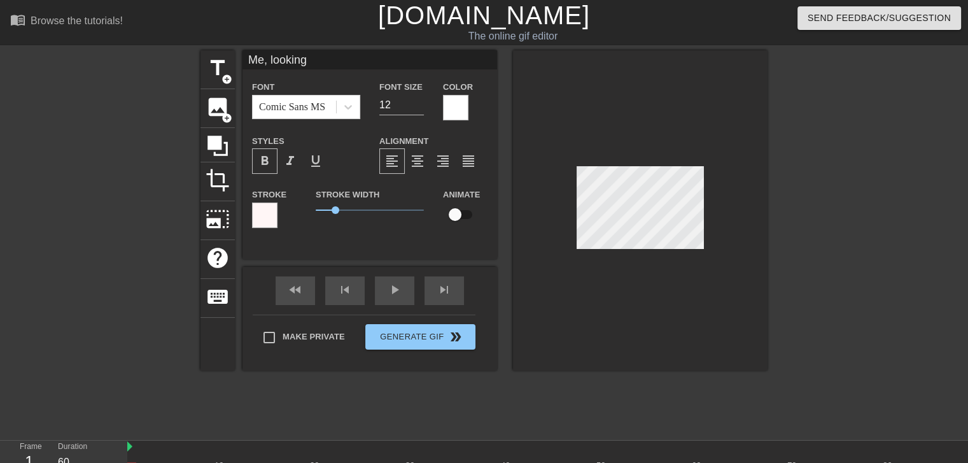
click at [268, 158] on span "format_bold" at bounding box center [264, 160] width 15 height 15
click at [290, 162] on span "format_italic" at bounding box center [289, 160] width 15 height 15
click at [314, 162] on span "format_underline" at bounding box center [315, 160] width 15 height 15
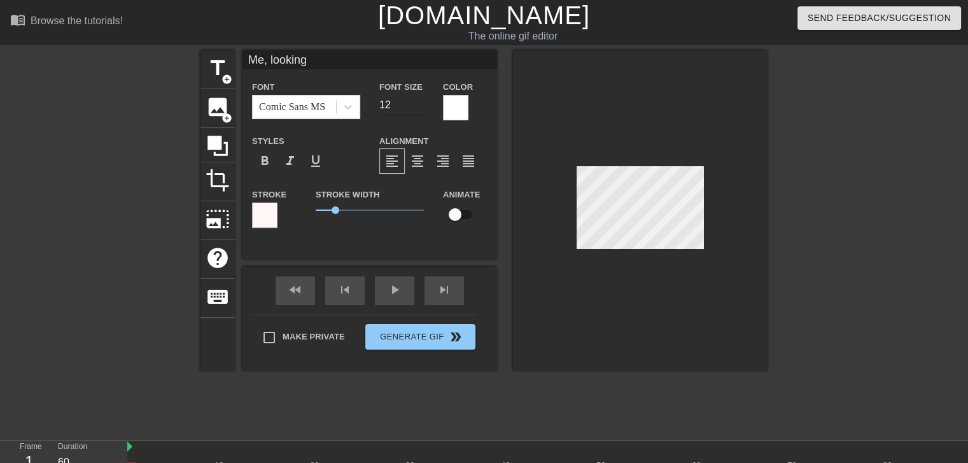
click at [398, 101] on input "12" at bounding box center [401, 105] width 45 height 20
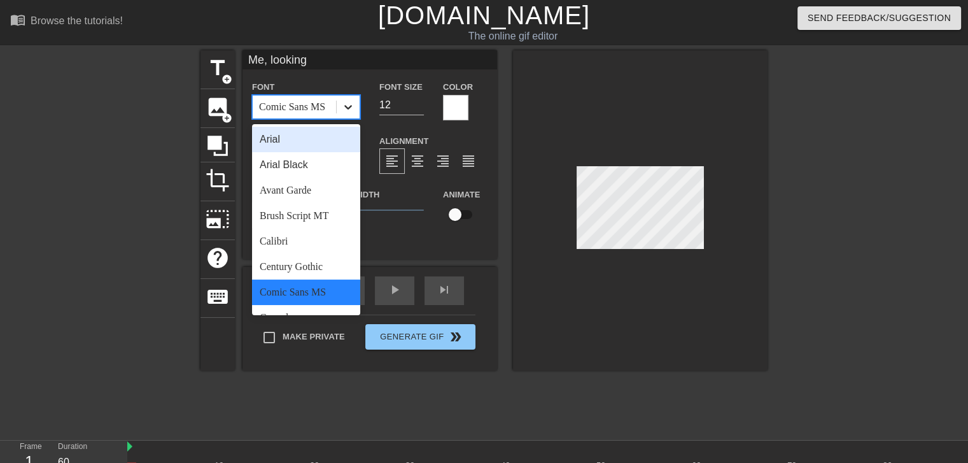
click at [349, 104] on icon at bounding box center [348, 107] width 13 height 13
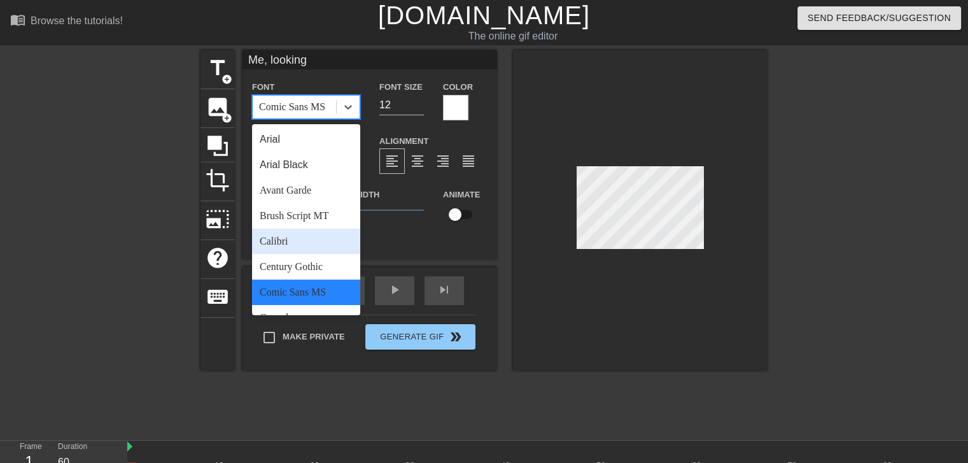
click at [311, 247] on div "Calibri" at bounding box center [306, 240] width 108 height 25
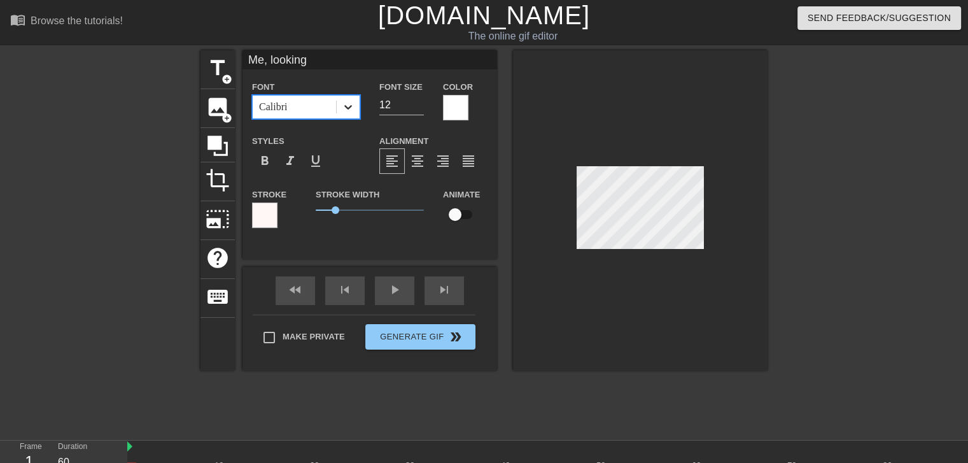
click at [351, 102] on icon at bounding box center [348, 107] width 13 height 13
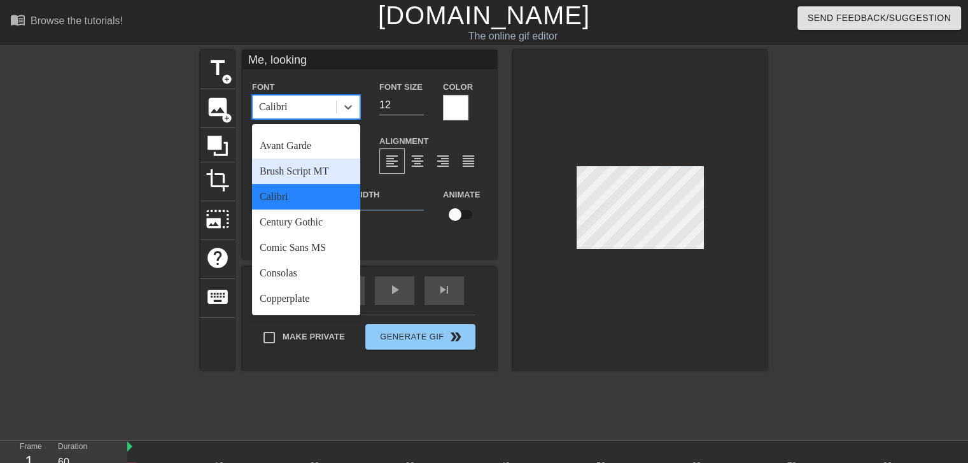
scroll to position [127, 0]
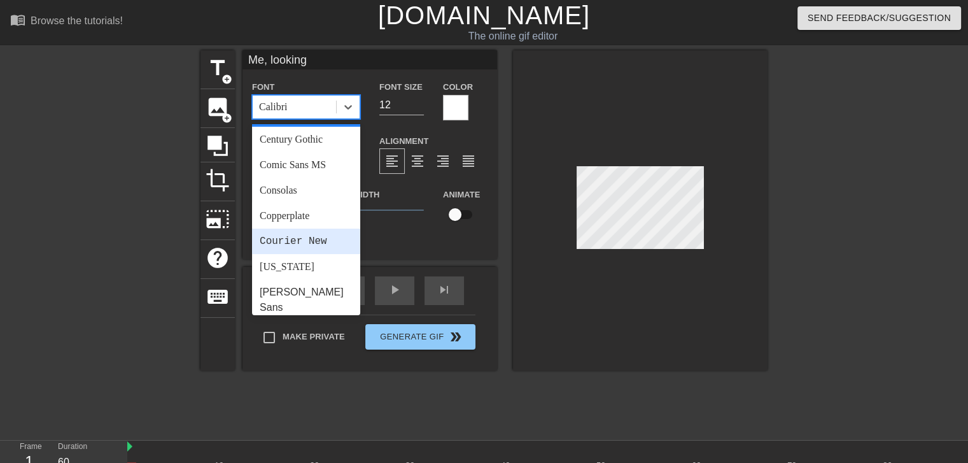
click at [314, 235] on div "Courier New" at bounding box center [306, 240] width 108 height 25
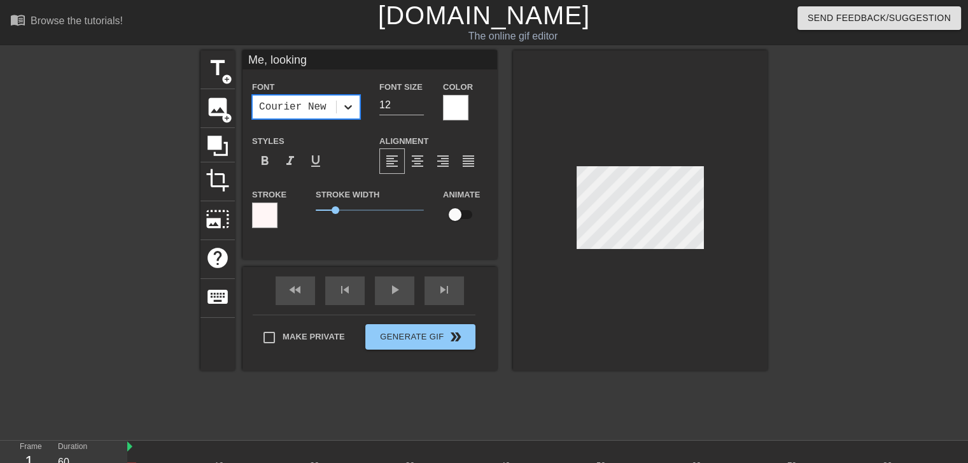
click at [346, 99] on div at bounding box center [348, 106] width 23 height 23
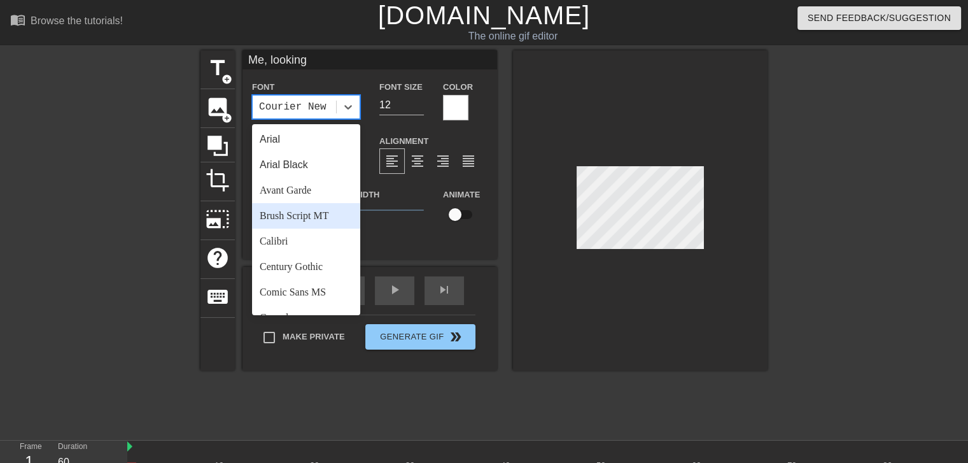
click at [323, 218] on div "Brush Script MT" at bounding box center [306, 215] width 108 height 25
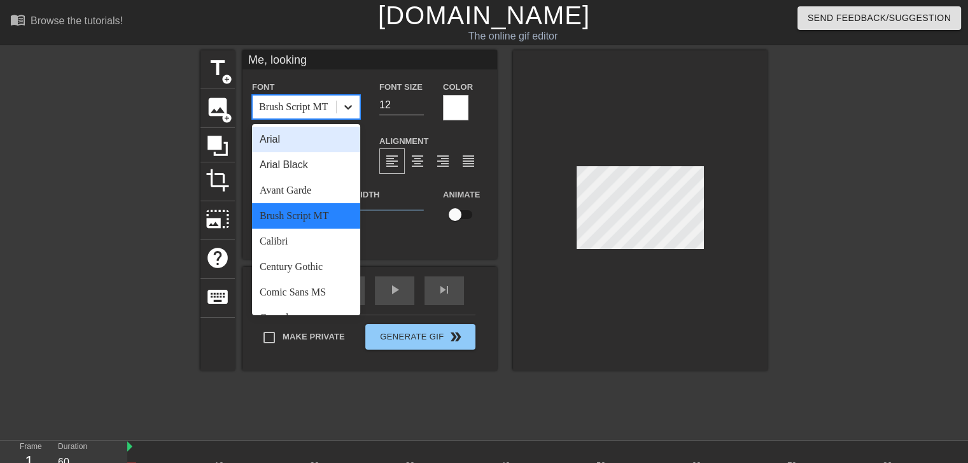
click at [340, 107] on div at bounding box center [348, 106] width 23 height 23
click at [316, 166] on div "Arial Black" at bounding box center [306, 164] width 108 height 25
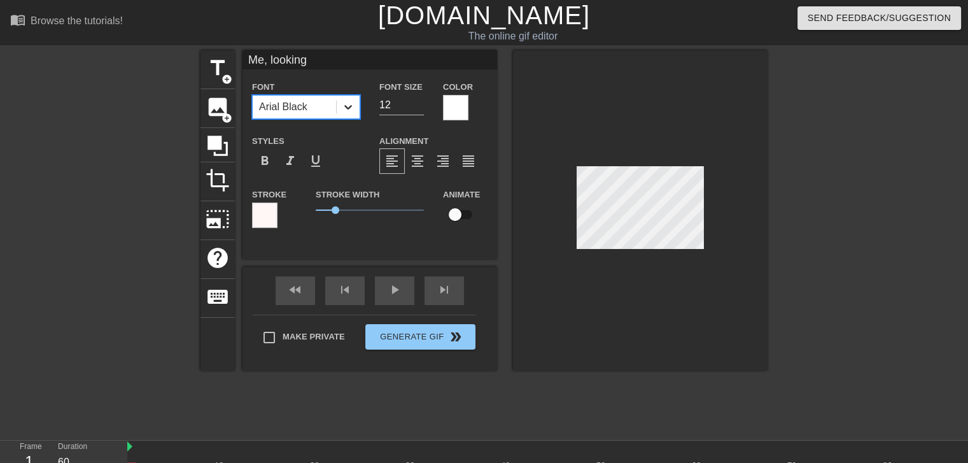
click at [349, 109] on icon at bounding box center [348, 107] width 13 height 13
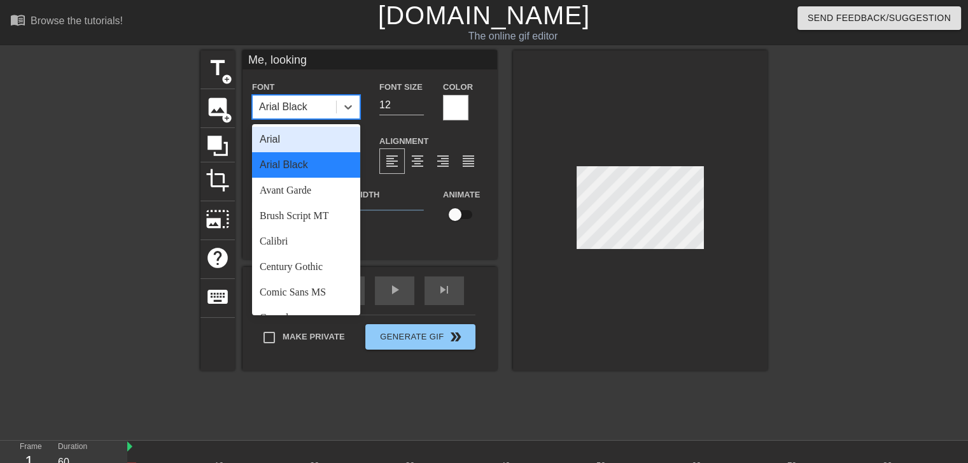
click at [323, 142] on div "Arial" at bounding box center [306, 139] width 108 height 25
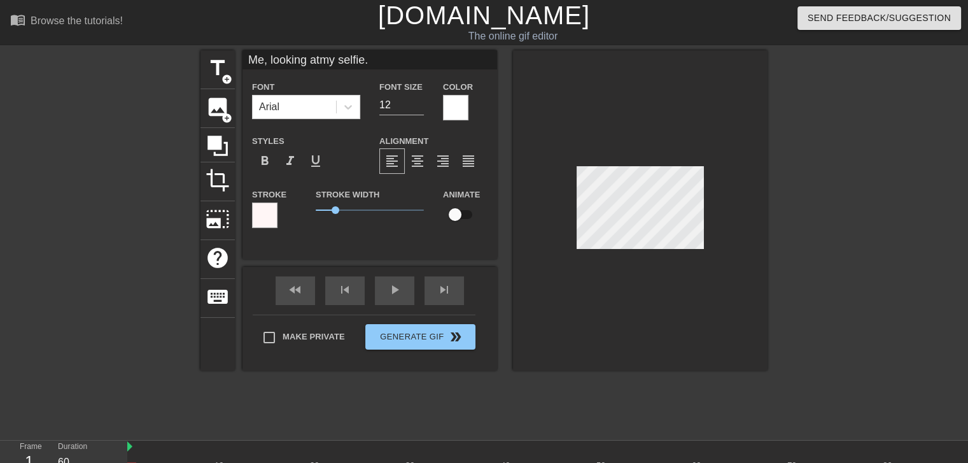
scroll to position [1, 3]
click at [860, 283] on div at bounding box center [878, 241] width 191 height 382
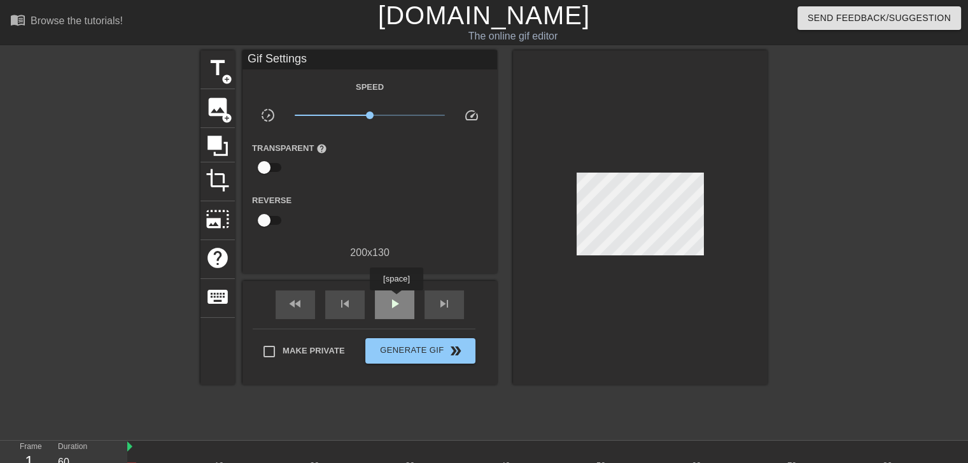
click at [396, 299] on span "play_arrow" at bounding box center [394, 303] width 15 height 15
click at [396, 299] on span "pause" at bounding box center [394, 303] width 15 height 15
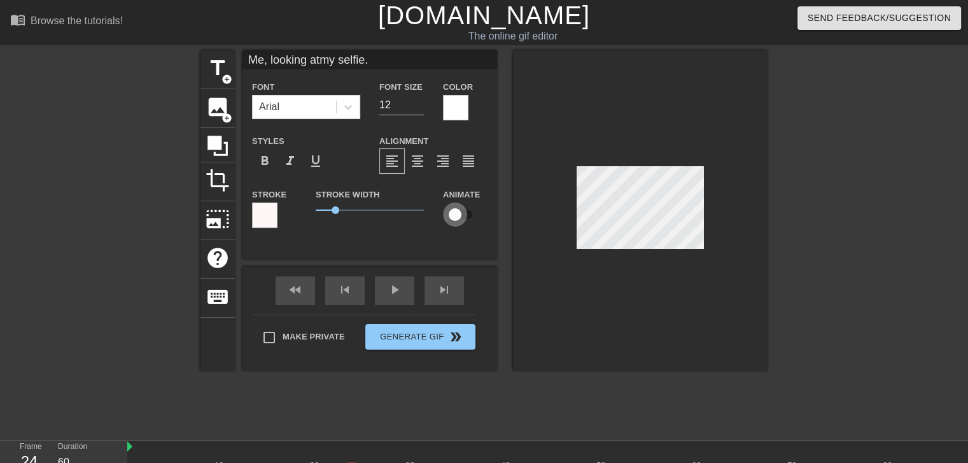
click at [456, 212] on input "checkbox" at bounding box center [455, 214] width 73 height 24
click at [325, 59] on input "Me, looking atmy selfie." at bounding box center [369, 59] width 254 height 19
click at [656, 282] on div at bounding box center [640, 210] width 254 height 320
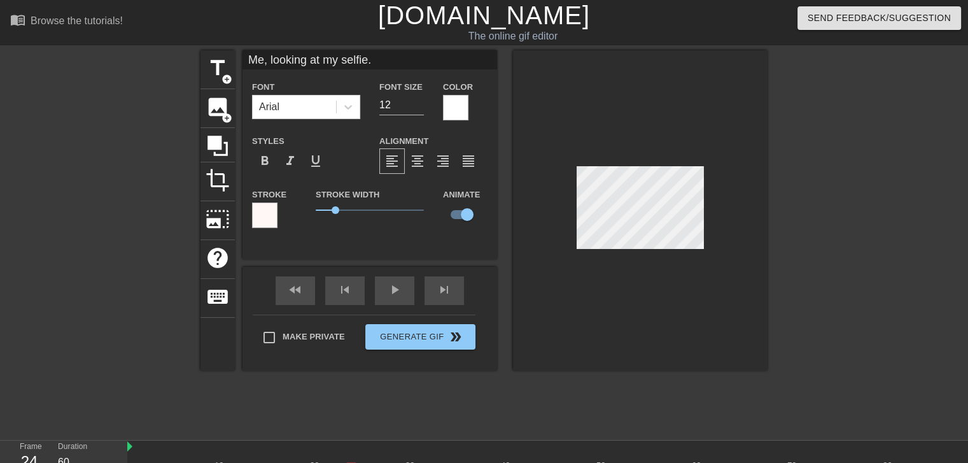
click at [452, 102] on div at bounding box center [455, 107] width 25 height 25
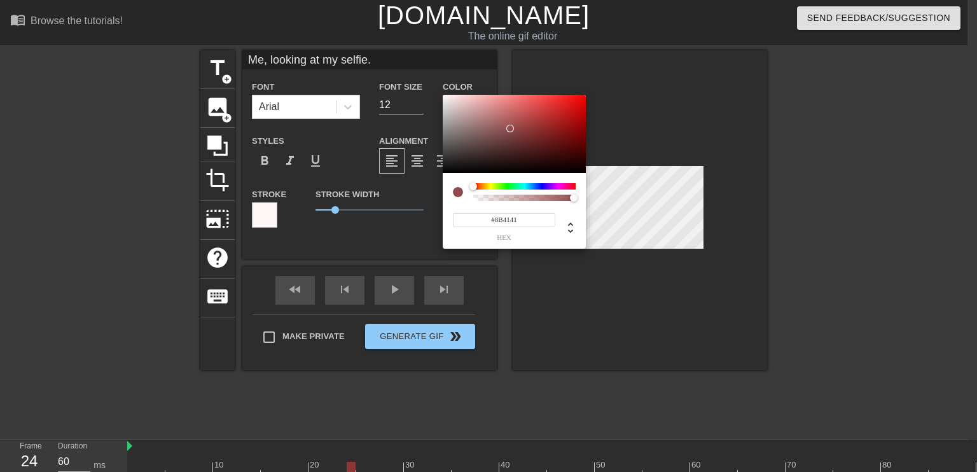
drag, startPoint x: 450, startPoint y: 105, endPoint x: 519, endPoint y: 130, distance: 73.3
click at [519, 130] on div at bounding box center [514, 134] width 143 height 79
click at [547, 135] on div at bounding box center [514, 134] width 143 height 79
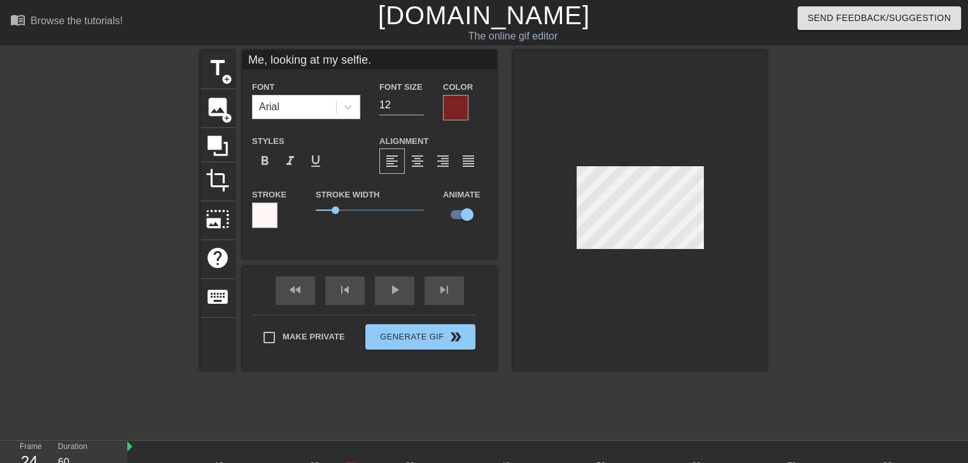
click at [457, 112] on div at bounding box center [455, 107] width 25 height 25
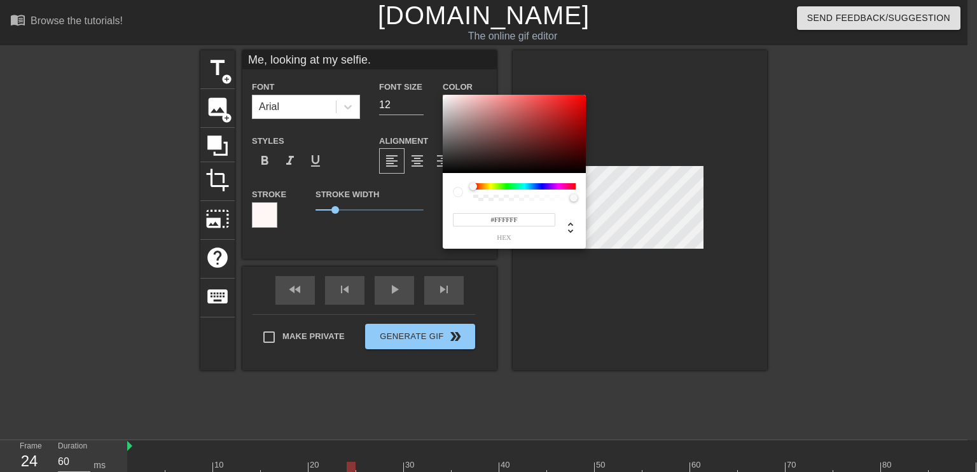
drag, startPoint x: 547, startPoint y: 136, endPoint x: 430, endPoint y: 89, distance: 126.2
click at [430, 89] on div "#FFFFFF hex" at bounding box center [488, 236] width 977 height 472
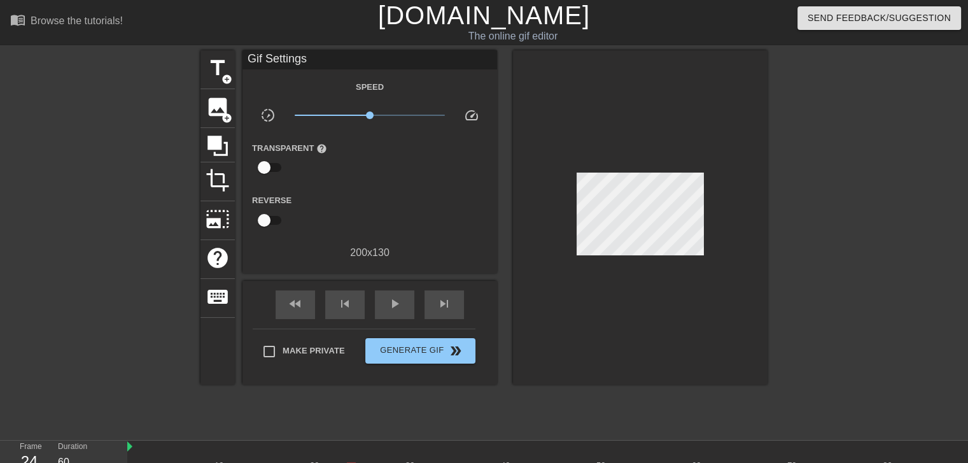
click at [651, 309] on div at bounding box center [640, 217] width 254 height 334
click at [396, 309] on span "play_arrow" at bounding box center [394, 303] width 15 height 15
click at [396, 309] on span "pause" at bounding box center [394, 303] width 15 height 15
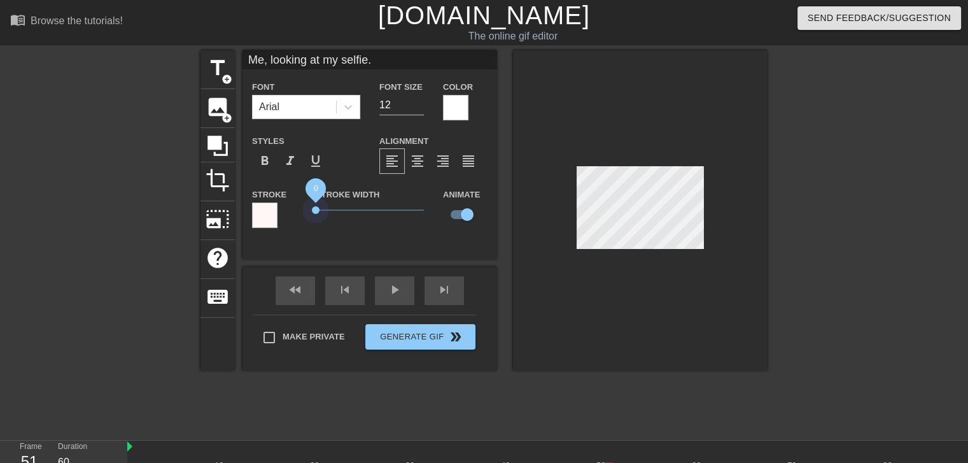
drag, startPoint x: 338, startPoint y: 206, endPoint x: 282, endPoint y: 205, distance: 56.0
click at [282, 205] on div "Stroke Stroke Width 0 Animate" at bounding box center [369, 212] width 254 height 53
click at [660, 285] on div at bounding box center [640, 210] width 254 height 320
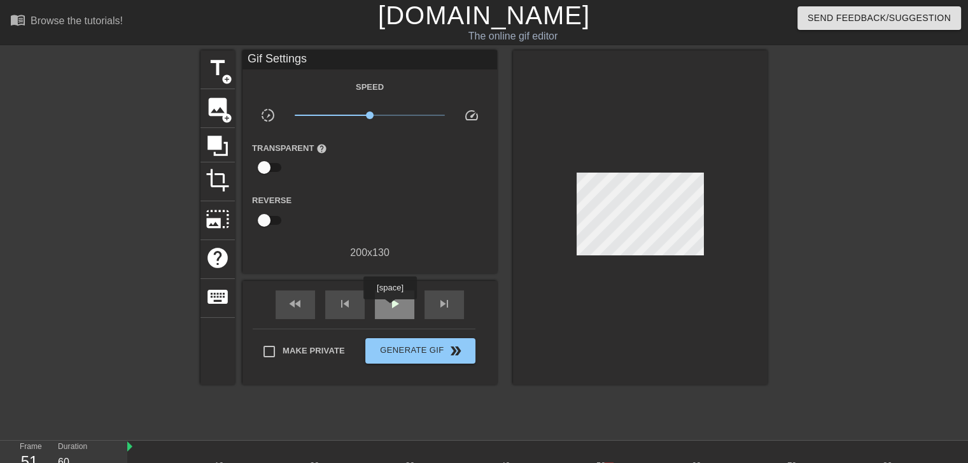
click at [389, 308] on span "play_arrow" at bounding box center [394, 303] width 15 height 15
click at [387, 302] on span "pause" at bounding box center [394, 303] width 15 height 15
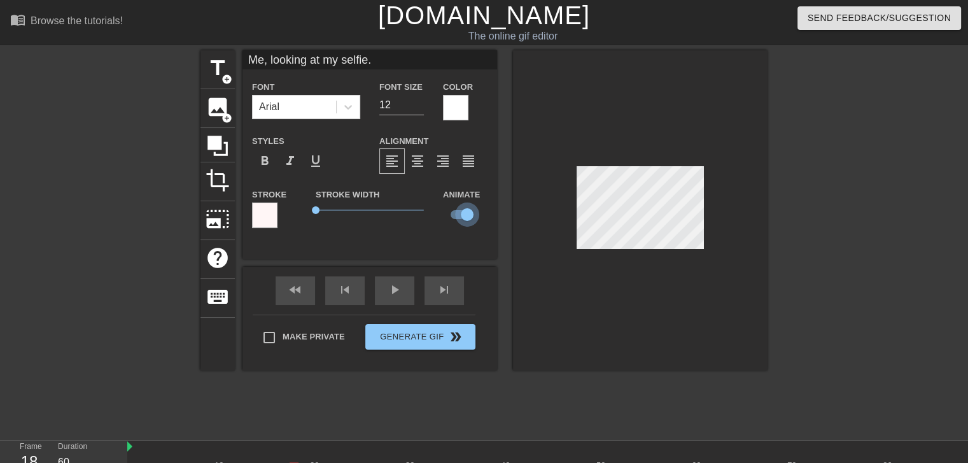
click at [466, 216] on input "checkbox" at bounding box center [467, 214] width 73 height 24
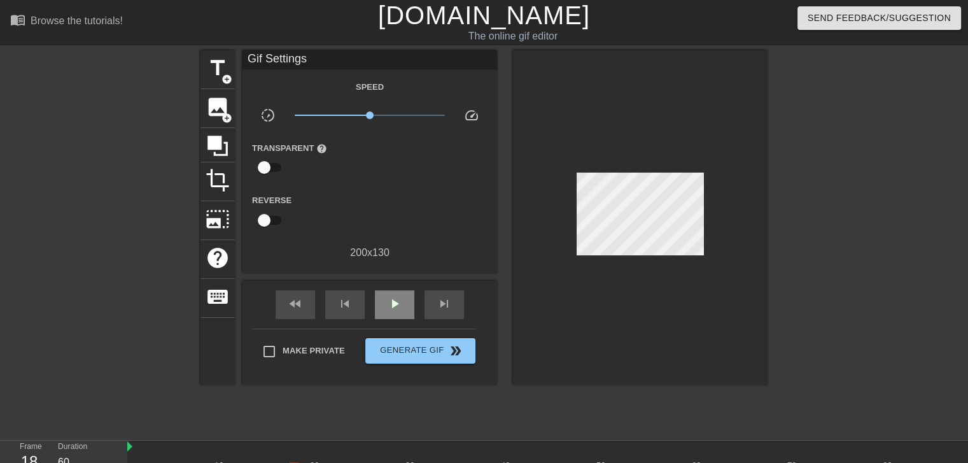
click at [400, 287] on div "fast_rewind skip_previous play_arrow skip_next" at bounding box center [369, 305] width 207 height 48
click at [396, 300] on span "play_arrow" at bounding box center [394, 303] width 15 height 15
click at [396, 300] on span "pause" at bounding box center [394, 303] width 15 height 15
click at [394, 307] on span "play_arrow" at bounding box center [394, 303] width 15 height 15
click at [394, 307] on span "pause" at bounding box center [394, 303] width 15 height 15
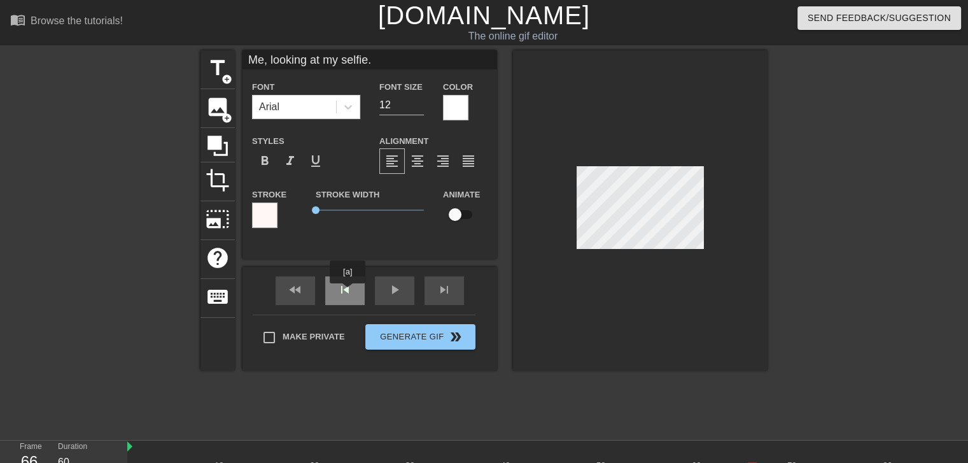
click at [347, 292] on div "skip_previous" at bounding box center [344, 290] width 39 height 29
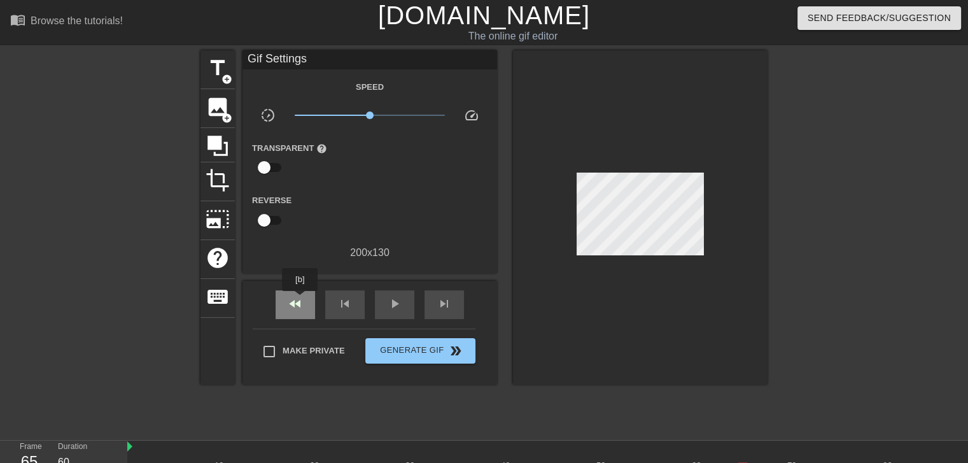
click at [300, 300] on span "fast_rewind" at bounding box center [295, 303] width 15 height 15
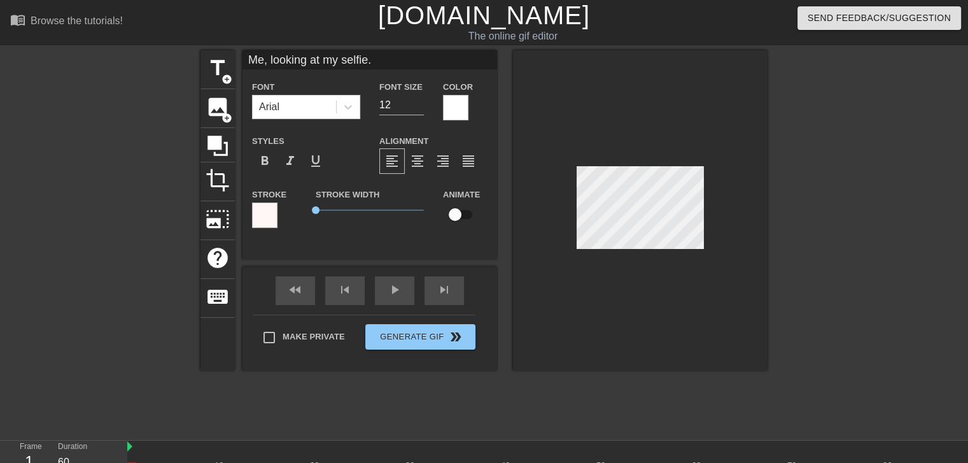
click at [454, 214] on input "checkbox" at bounding box center [455, 214] width 73 height 24
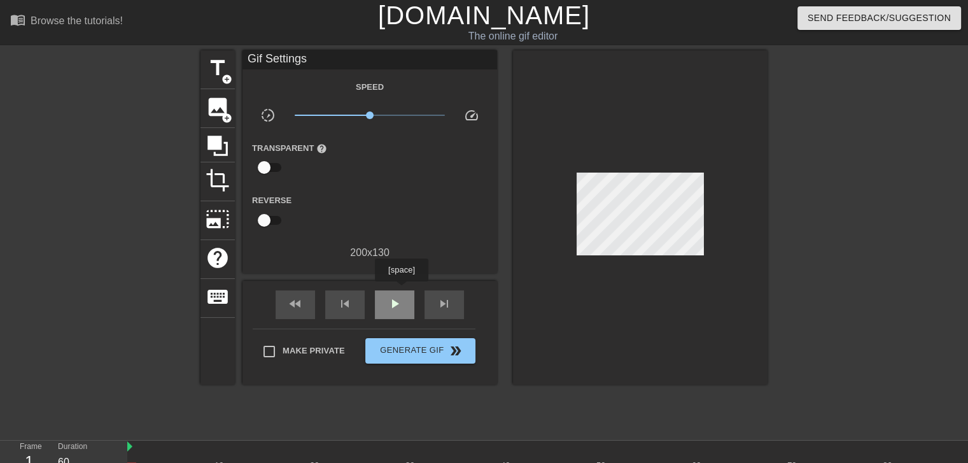
click at [401, 290] on div "play_arrow" at bounding box center [394, 304] width 39 height 29
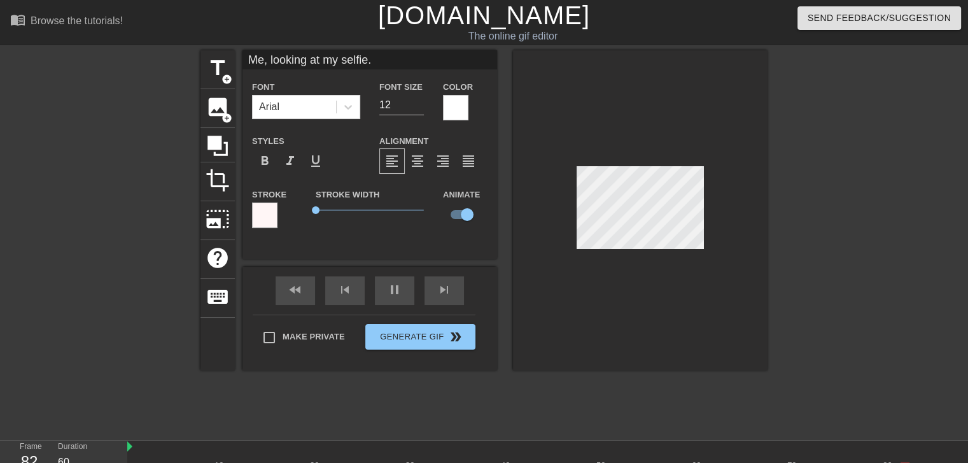
click at [557, 231] on div at bounding box center [640, 210] width 254 height 320
click at [388, 292] on div "pause" at bounding box center [394, 290] width 39 height 29
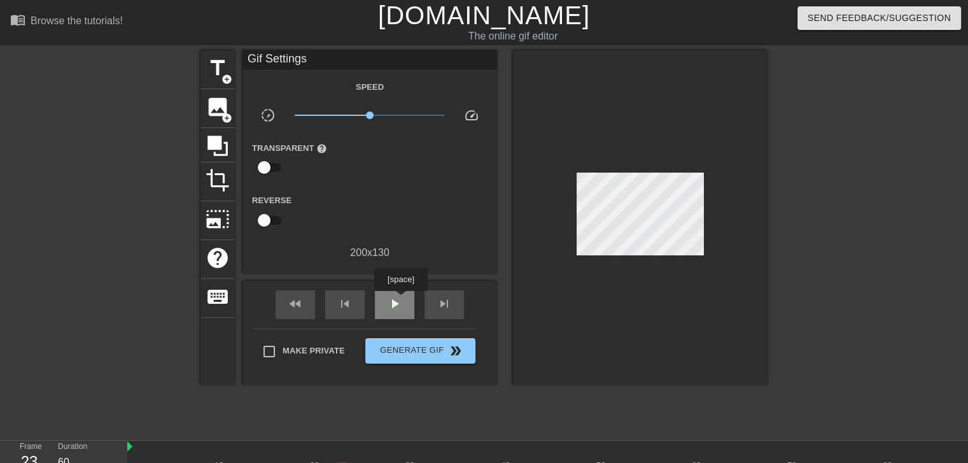
click at [400, 300] on span "play_arrow" at bounding box center [394, 303] width 15 height 15
click at [400, 300] on span "pause" at bounding box center [394, 303] width 15 height 15
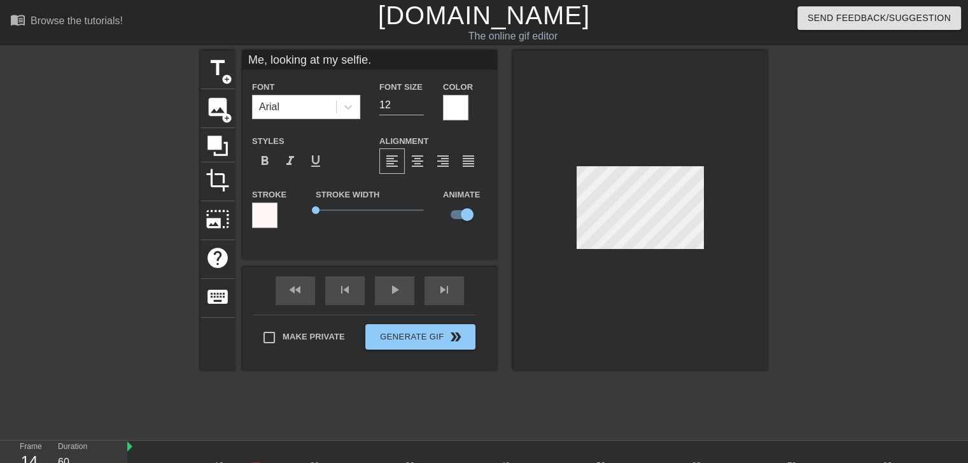
click at [797, 217] on div at bounding box center [878, 241] width 191 height 382
click at [460, 214] on input "checkbox" at bounding box center [467, 214] width 73 height 24
click at [392, 289] on div "play_arrow" at bounding box center [394, 290] width 39 height 29
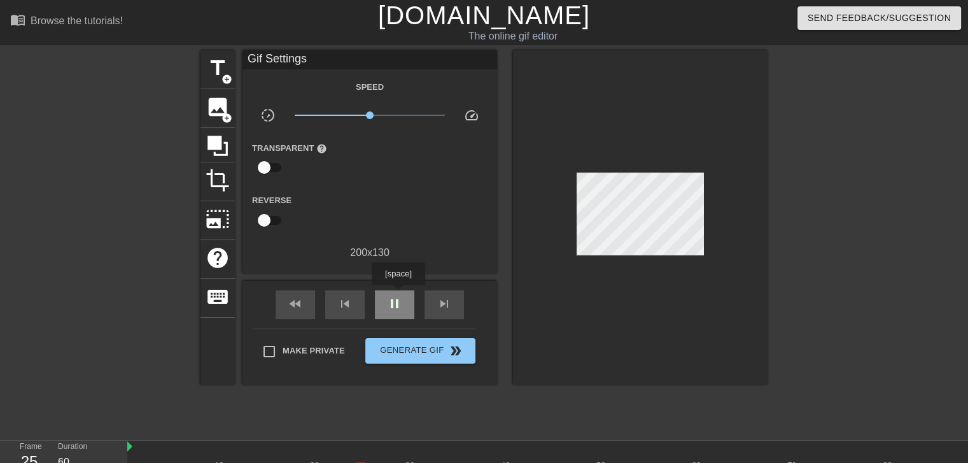
click at [398, 294] on div "pause" at bounding box center [394, 304] width 39 height 29
click at [309, 297] on div "fast_rewind" at bounding box center [294, 304] width 39 height 29
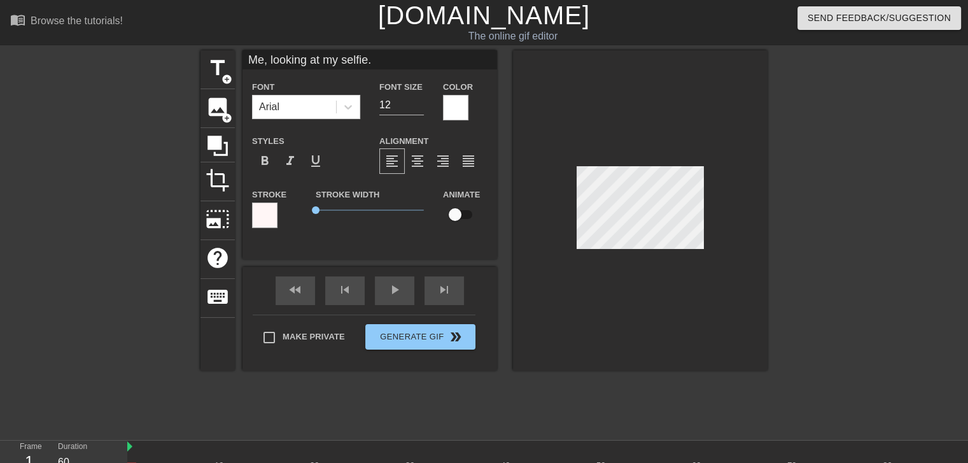
scroll to position [2, 1]
drag, startPoint x: 321, startPoint y: 59, endPoint x: 269, endPoint y: 57, distance: 51.6
click at [269, 57] on input "Me, looking at my selfie." at bounding box center [369, 59] width 254 height 19
click at [639, 291] on div at bounding box center [640, 210] width 254 height 320
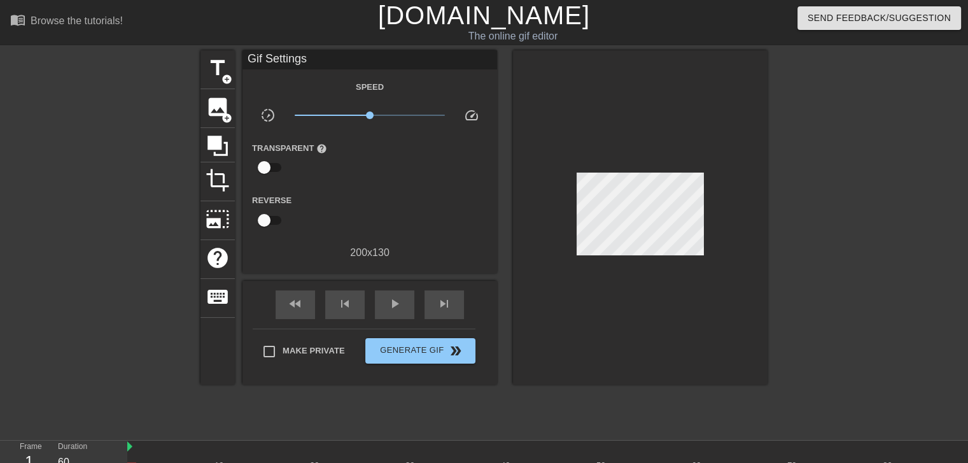
click at [667, 300] on div at bounding box center [640, 217] width 254 height 334
click at [300, 301] on span "fast_rewind" at bounding box center [295, 303] width 15 height 15
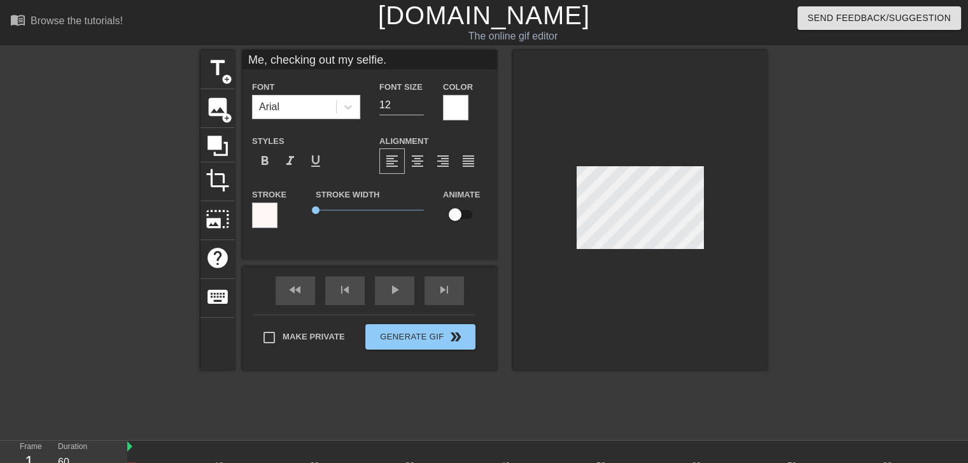
click at [455, 218] on input "checkbox" at bounding box center [455, 214] width 73 height 24
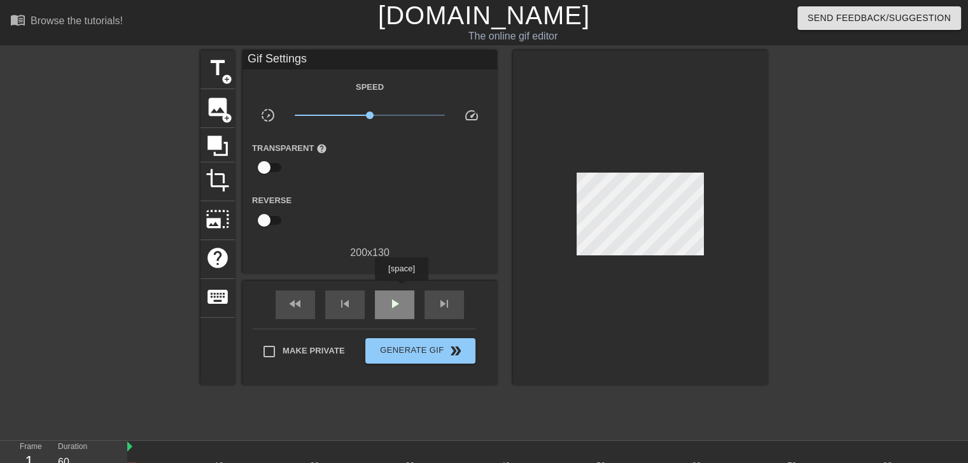
click at [401, 290] on div "play_arrow" at bounding box center [394, 304] width 39 height 29
click at [402, 295] on div "pause" at bounding box center [394, 304] width 39 height 29
click at [402, 295] on div "play_arrow" at bounding box center [394, 304] width 39 height 29
click at [394, 300] on span "pause" at bounding box center [394, 303] width 15 height 15
click at [394, 300] on span "play_arrow" at bounding box center [394, 303] width 15 height 15
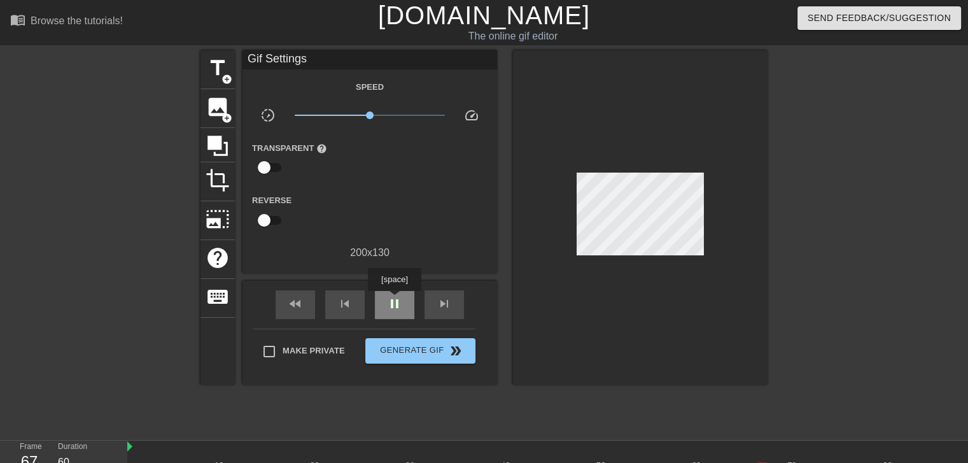
click at [394, 300] on span "pause" at bounding box center [394, 303] width 15 height 15
click at [394, 300] on span "play_arrow" at bounding box center [394, 303] width 15 height 15
click at [391, 298] on span "pause" at bounding box center [394, 303] width 15 height 15
click at [308, 303] on div "fast_rewind" at bounding box center [294, 304] width 39 height 29
click at [394, 296] on span "play_arrow" at bounding box center [394, 303] width 15 height 15
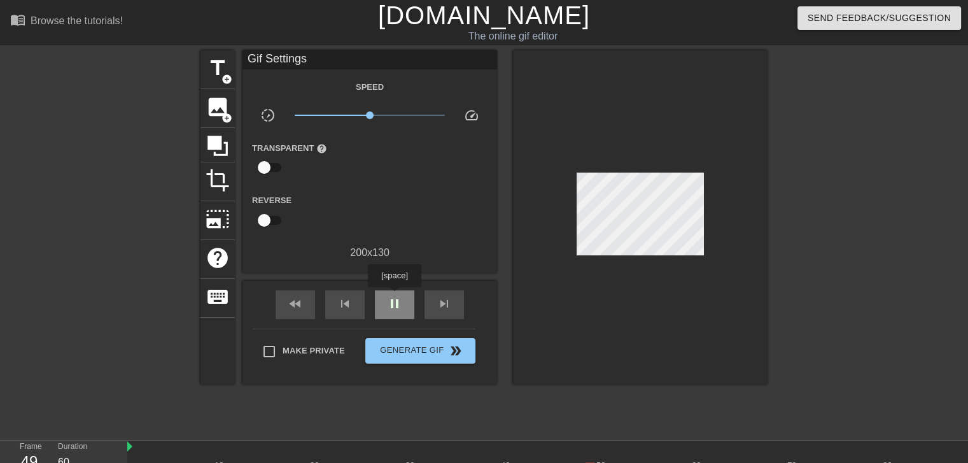
click at [394, 296] on span "pause" at bounding box center [394, 303] width 15 height 15
click at [224, 66] on span "title" at bounding box center [217, 68] width 24 height 24
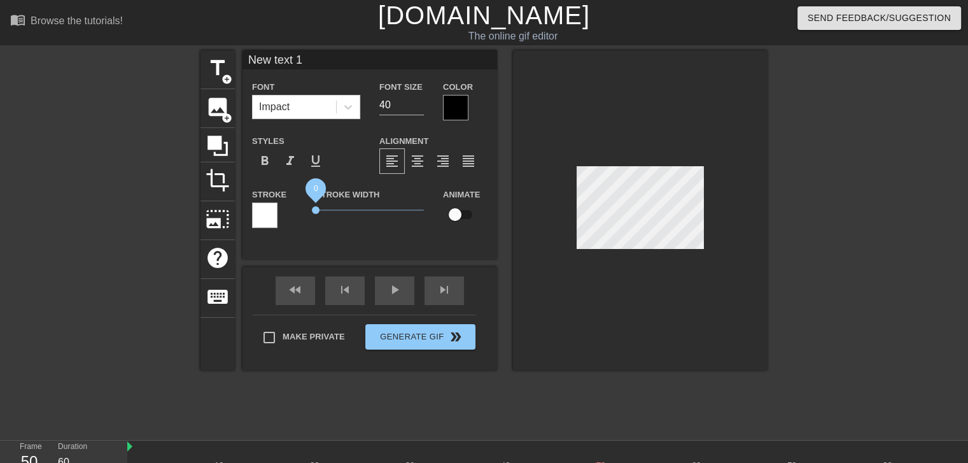
drag, startPoint x: 335, startPoint y: 209, endPoint x: 312, endPoint y: 209, distance: 22.9
click at [312, 209] on span "0" at bounding box center [316, 210] width 8 height 8
click at [464, 104] on div at bounding box center [455, 107] width 25 height 25
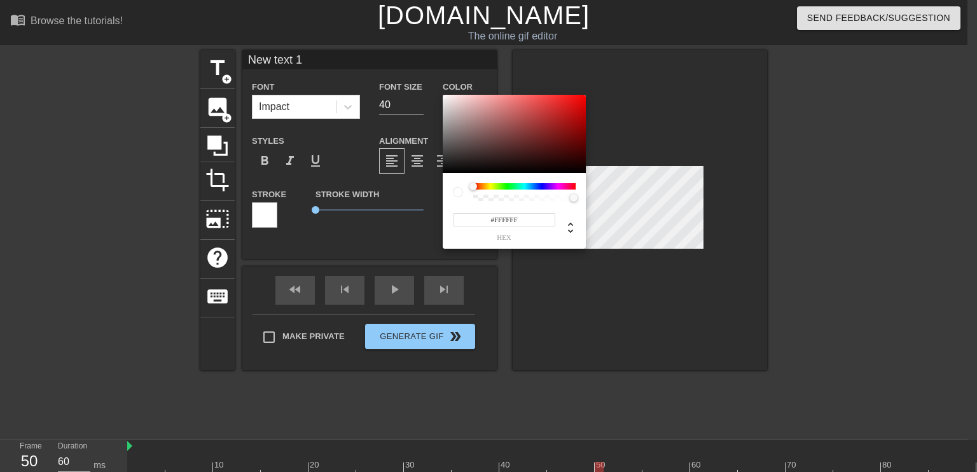
drag, startPoint x: 456, startPoint y: 120, endPoint x: 437, endPoint y: 92, distance: 33.5
click at [437, 92] on div "#FFFFFF hex" at bounding box center [488, 236] width 977 height 472
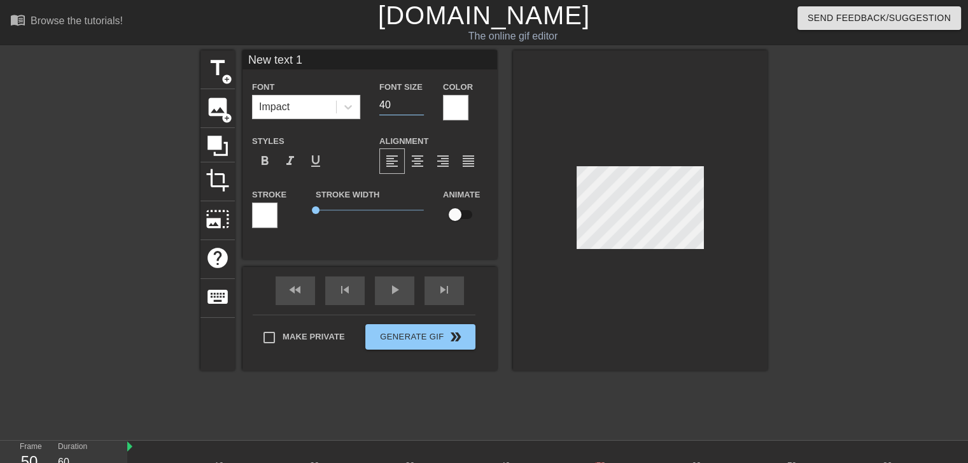
drag, startPoint x: 394, startPoint y: 101, endPoint x: 377, endPoint y: 101, distance: 17.2
click at [377, 101] on div "Font Size 40" at bounding box center [402, 99] width 64 height 41
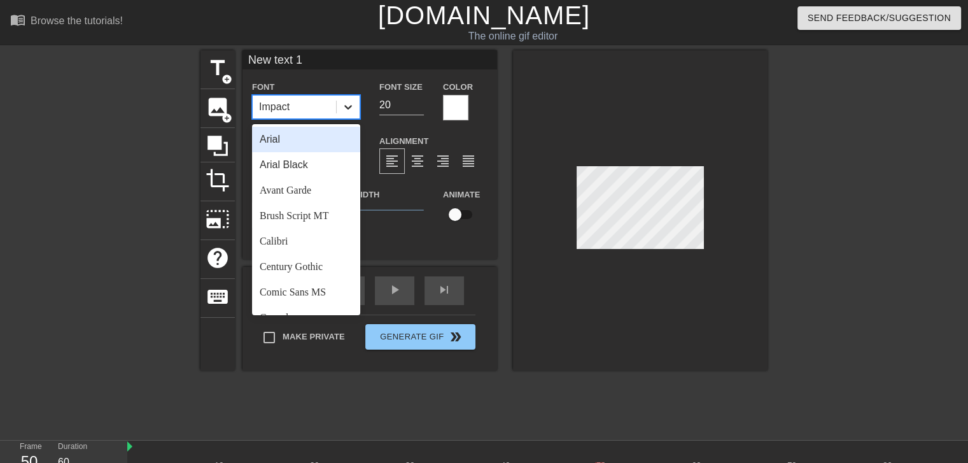
click at [355, 106] on div at bounding box center [348, 106] width 23 height 23
click at [316, 142] on div "Arial" at bounding box center [306, 139] width 108 height 25
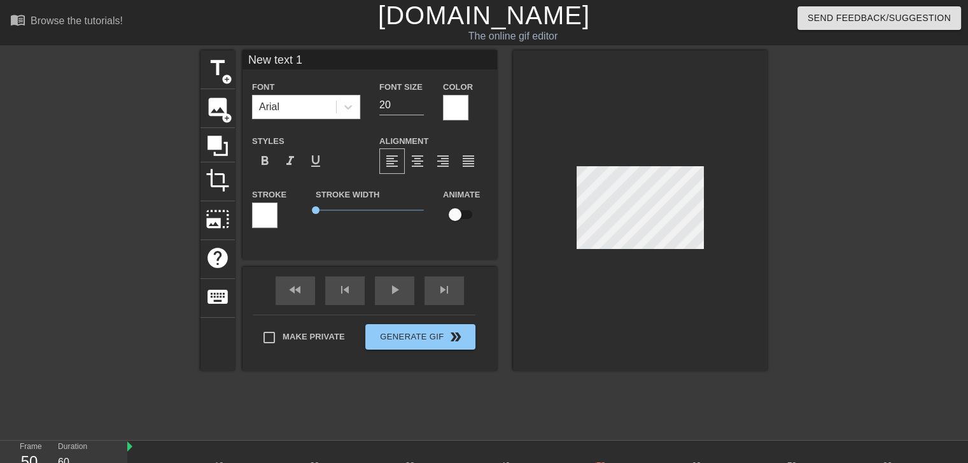
scroll to position [1, 1]
drag, startPoint x: 312, startPoint y: 60, endPoint x: 239, endPoint y: 53, distance: 74.2
click at [239, 53] on div "title add_circle image add_circle crop photo_size_select_large help keyboard Ne…" at bounding box center [483, 210] width 567 height 320
click at [818, 208] on div at bounding box center [878, 241] width 191 height 382
click at [302, 287] on div "fast_rewind skip_previous play_arrow skip_next" at bounding box center [369, 291] width 207 height 48
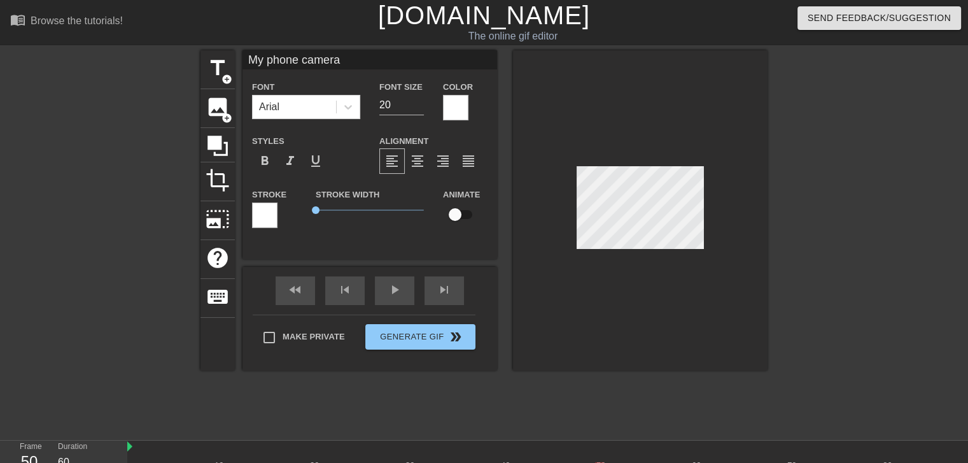
click at [706, 242] on div at bounding box center [640, 210] width 254 height 320
click at [303, 289] on div "fast_rewind" at bounding box center [294, 290] width 39 height 29
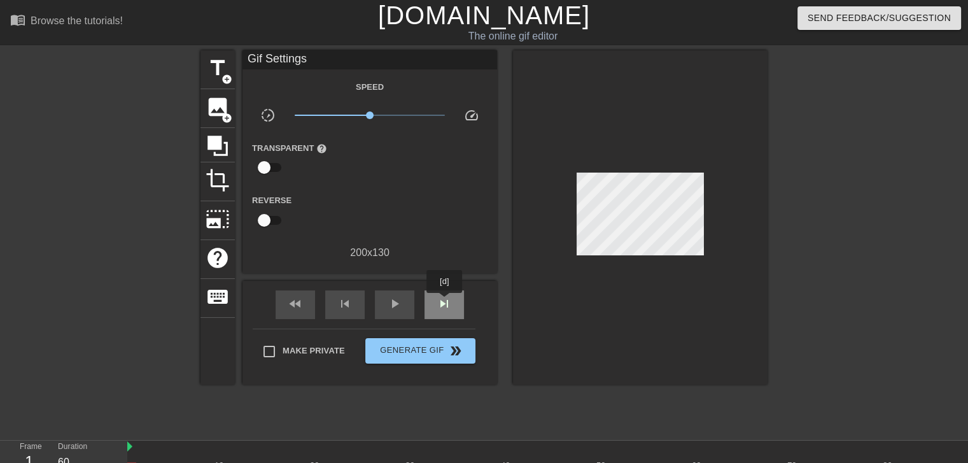
click at [445, 302] on span "skip_next" at bounding box center [443, 303] width 15 height 15
click at [404, 295] on div "play_arrow" at bounding box center [394, 304] width 39 height 29
click at [389, 307] on span "pause" at bounding box center [394, 303] width 15 height 15
click at [707, 245] on div at bounding box center [640, 217] width 254 height 334
click at [221, 211] on span "photo_size_select_large" at bounding box center [217, 219] width 24 height 24
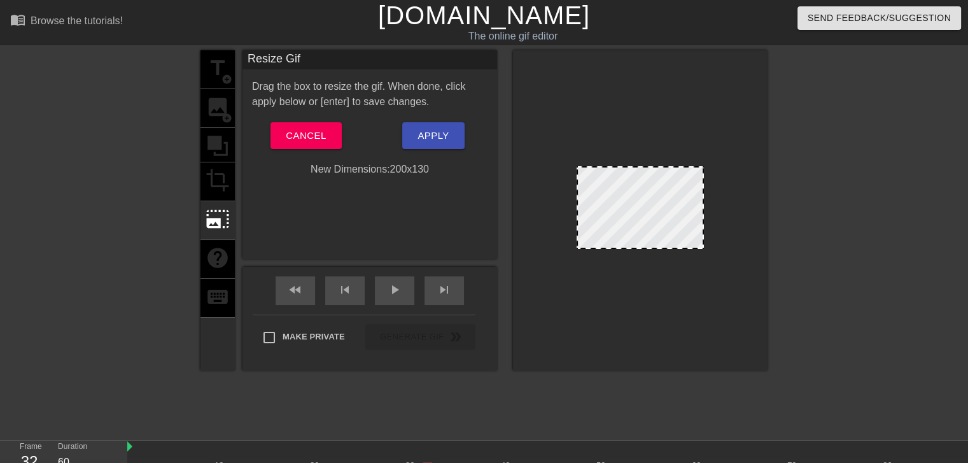
drag, startPoint x: 702, startPoint y: 247, endPoint x: 807, endPoint y: 314, distance: 124.4
click at [807, 314] on div "title add_circle image add_circle crop photo_size_select_large help keyboard Re…" at bounding box center [484, 241] width 968 height 382
click at [311, 131] on span "Cancel" at bounding box center [306, 135] width 40 height 17
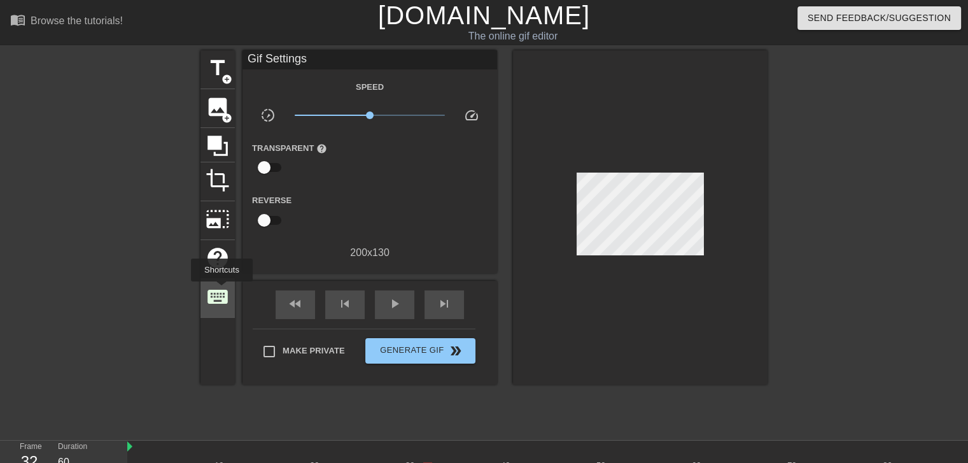
click at [221, 290] on span "keyboard" at bounding box center [217, 296] width 24 height 24
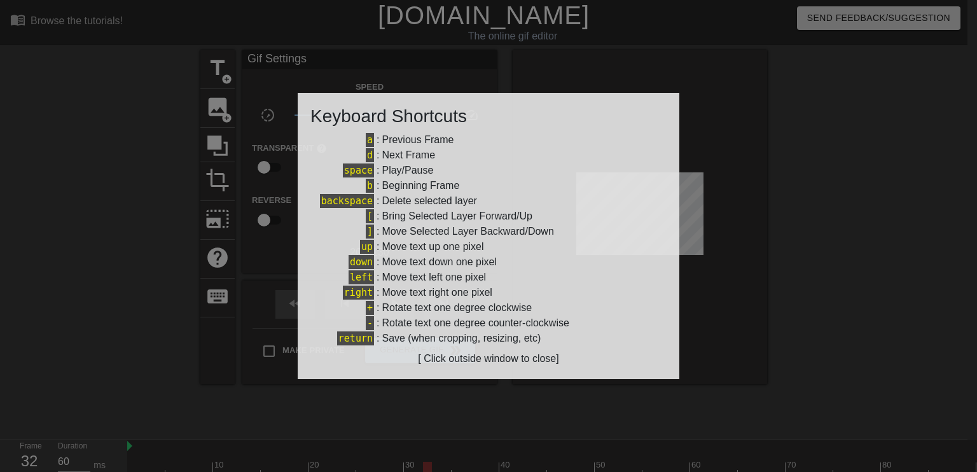
click at [750, 161] on div at bounding box center [488, 236] width 977 height 472
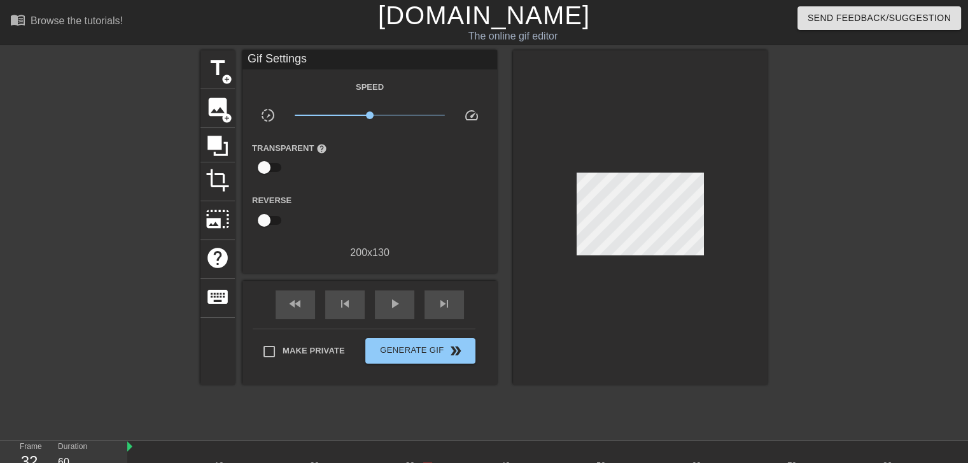
click at [710, 243] on div at bounding box center [640, 217] width 254 height 334
click at [267, 170] on input "checkbox" at bounding box center [264, 167] width 73 height 24
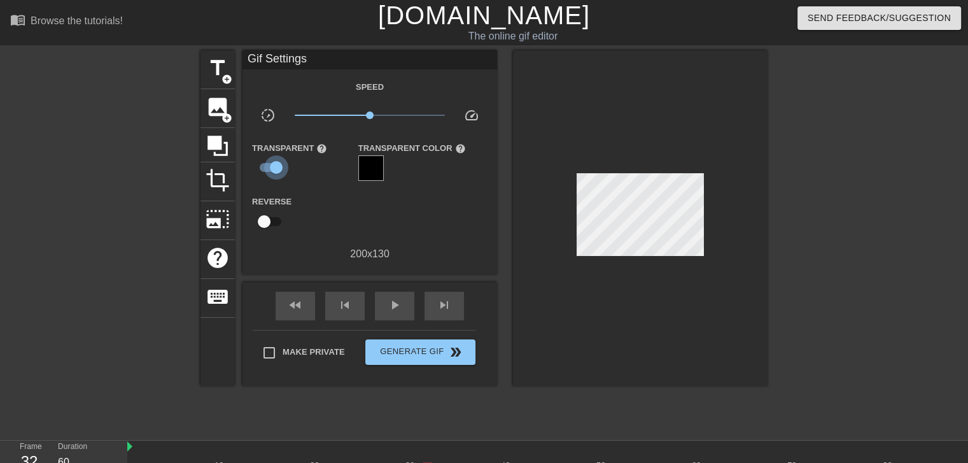
click at [275, 169] on input "checkbox" at bounding box center [276, 167] width 73 height 24
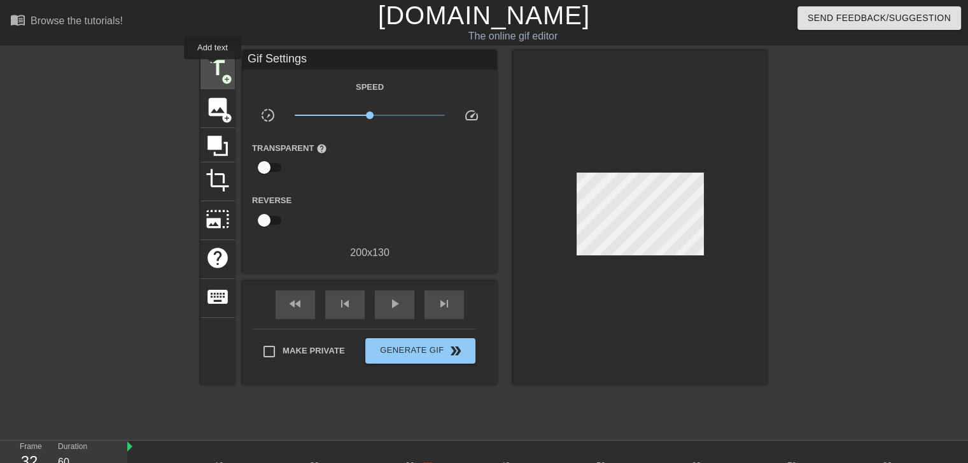
click at [212, 68] on span "title" at bounding box center [217, 68] width 24 height 24
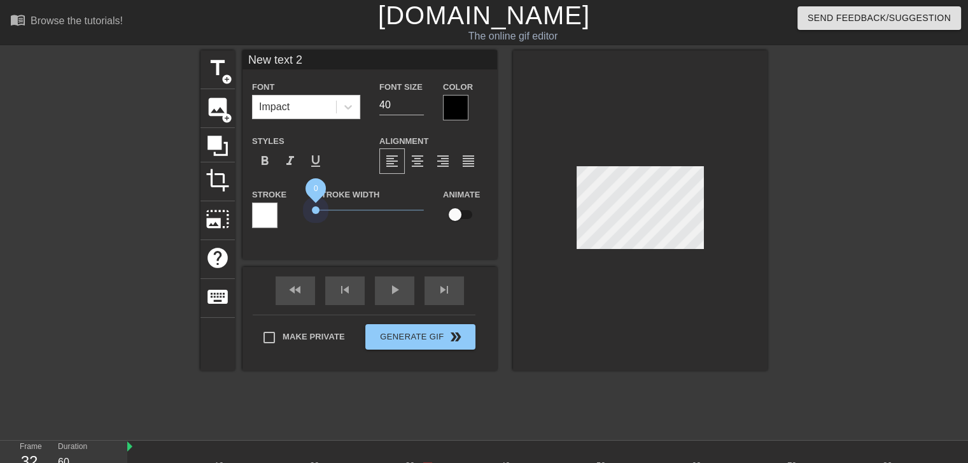
drag, startPoint x: 333, startPoint y: 208, endPoint x: 298, endPoint y: 207, distance: 35.0
click at [298, 207] on div "Stroke Stroke Width 0 Animate" at bounding box center [369, 212] width 254 height 53
drag, startPoint x: 304, startPoint y: 60, endPoint x: 239, endPoint y: 60, distance: 64.9
click at [239, 60] on div "title add_circle image add_circle crop photo_size_select_large help keyboard Ne…" at bounding box center [483, 210] width 567 height 320
click at [344, 106] on icon at bounding box center [348, 107] width 13 height 13
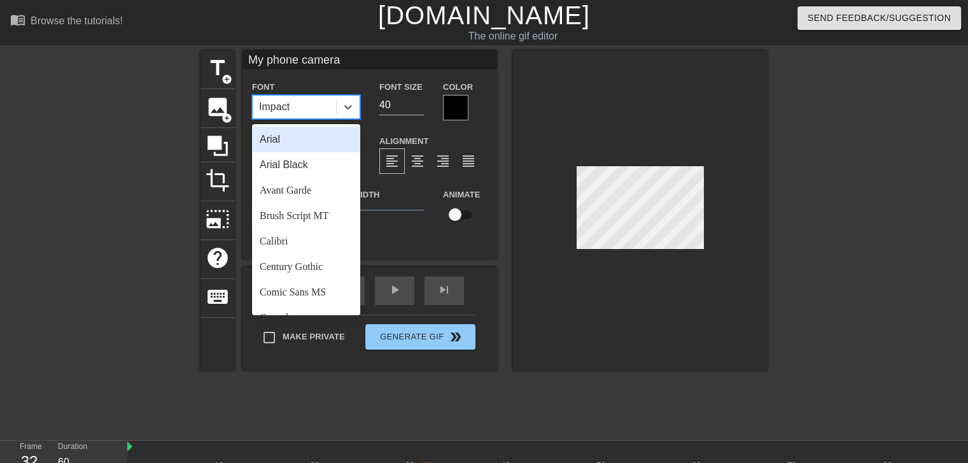
click at [284, 142] on div "Arial" at bounding box center [306, 139] width 108 height 25
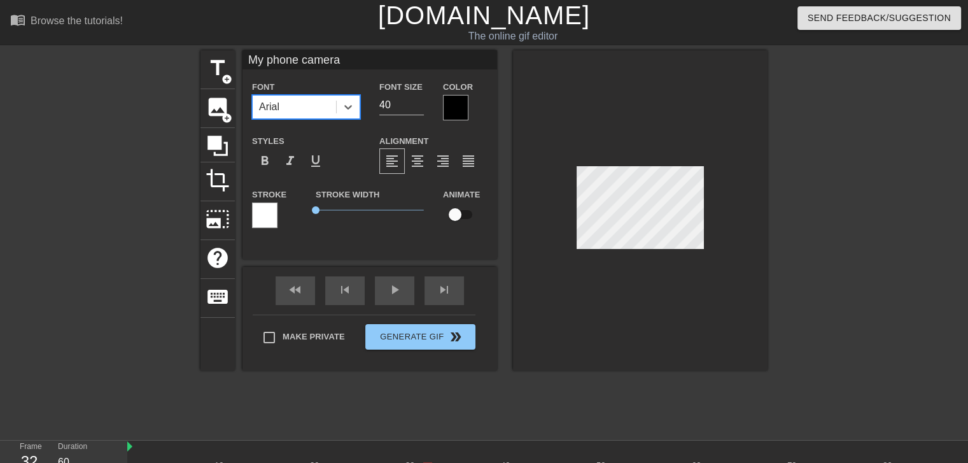
click at [449, 106] on div at bounding box center [455, 107] width 25 height 25
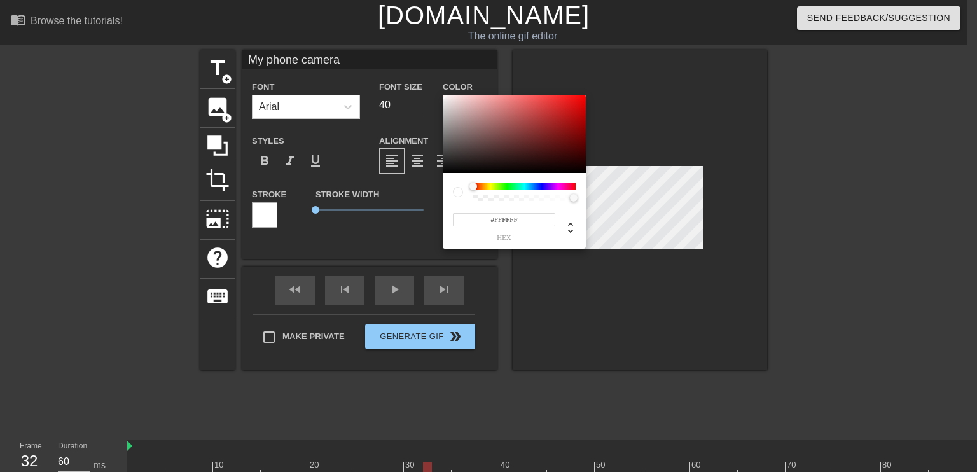
drag, startPoint x: 449, startPoint y: 100, endPoint x: 440, endPoint y: 94, distance: 10.6
click at [440, 94] on div "#FFFFFF hex" at bounding box center [488, 236] width 977 height 472
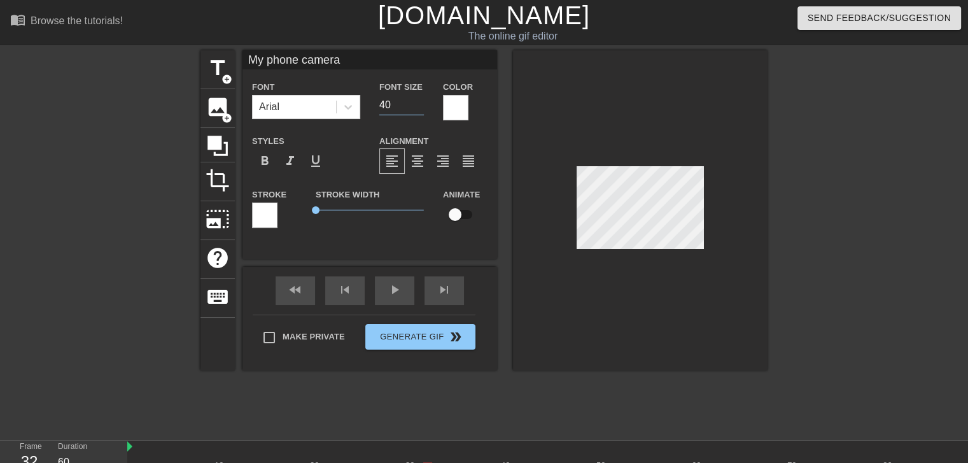
drag, startPoint x: 394, startPoint y: 103, endPoint x: 366, endPoint y: 99, distance: 28.3
click at [366, 99] on div "Font Arial Font Size 40 Color" at bounding box center [369, 99] width 254 height 41
click at [832, 191] on div at bounding box center [878, 241] width 191 height 382
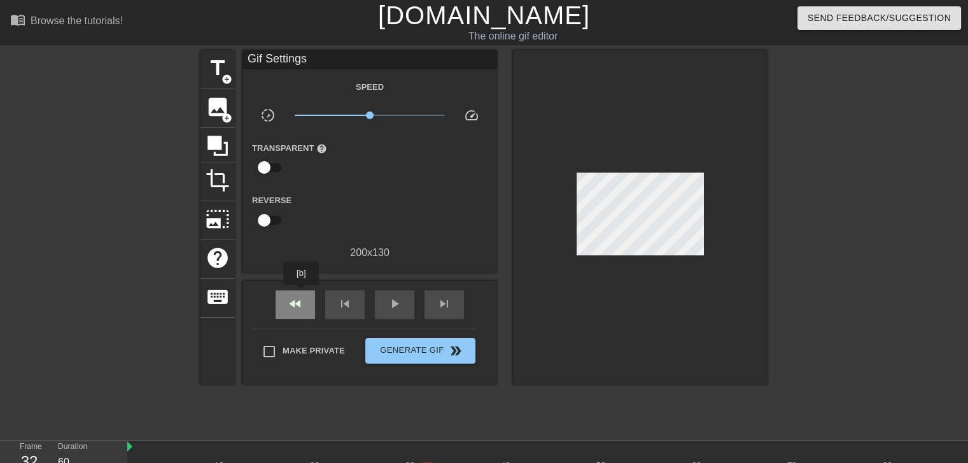
click at [302, 293] on div "fast_rewind" at bounding box center [294, 304] width 39 height 29
click at [450, 307] on span "skip_next" at bounding box center [443, 303] width 15 height 15
click at [387, 305] on span "play_arrow" at bounding box center [394, 303] width 15 height 15
click at [700, 249] on div at bounding box center [640, 217] width 254 height 334
click at [396, 296] on span "pause" at bounding box center [394, 303] width 15 height 15
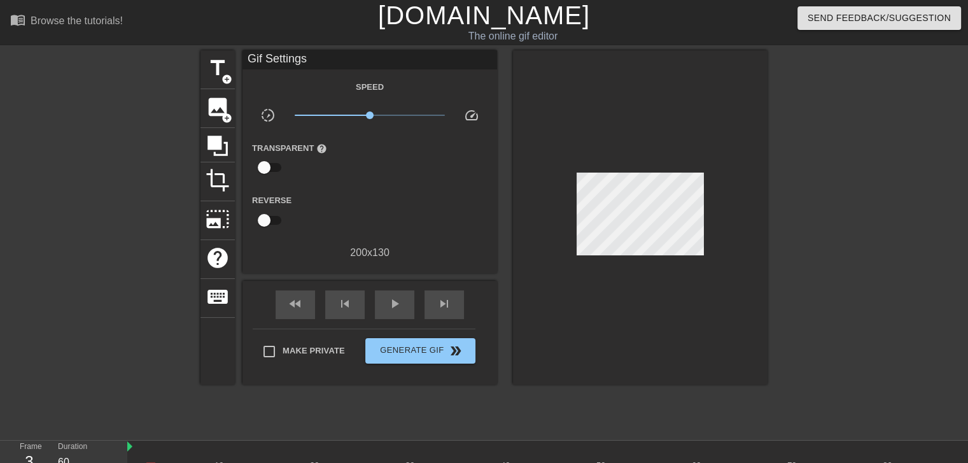
click at [420, 306] on div "fast_rewind skip_previous play_arrow skip_next" at bounding box center [369, 305] width 207 height 48
click at [391, 302] on span "play_arrow" at bounding box center [394, 303] width 15 height 15
click at [391, 302] on span "pause" at bounding box center [394, 303] width 15 height 15
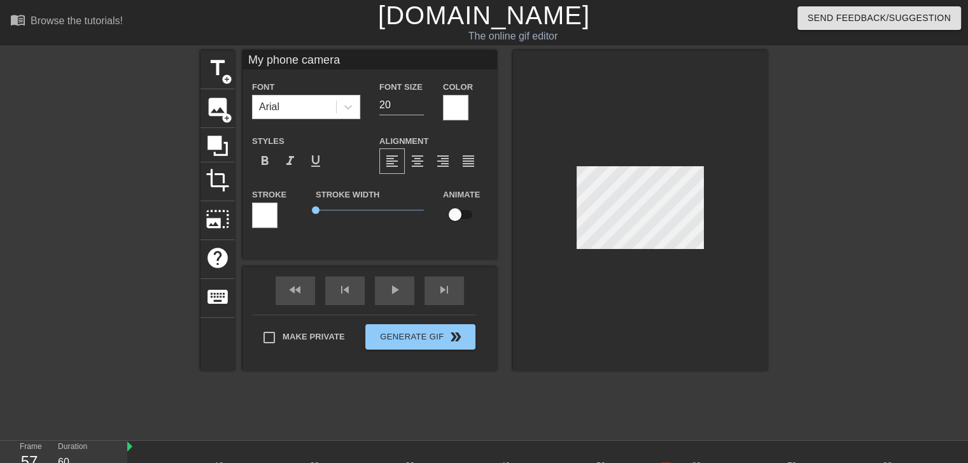
scroll to position [1, 4]
click at [386, 296] on div "play_arrow" at bounding box center [394, 290] width 39 height 29
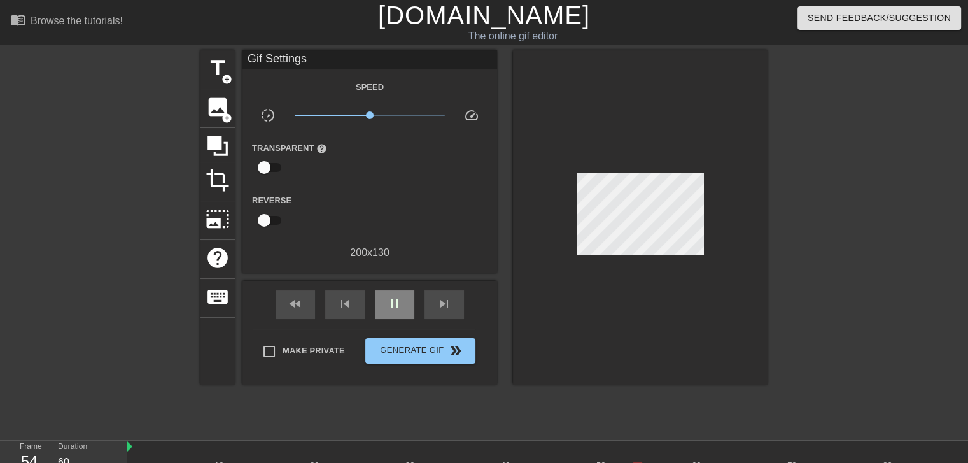
click at [392, 287] on div "fast_rewind skip_previous pause skip_next" at bounding box center [369, 305] width 207 height 48
click at [396, 302] on span "pause" at bounding box center [394, 303] width 15 height 15
click at [350, 290] on div "skip_previous" at bounding box center [344, 304] width 39 height 29
click at [350, 302] on span "skip_previous" at bounding box center [344, 303] width 15 height 15
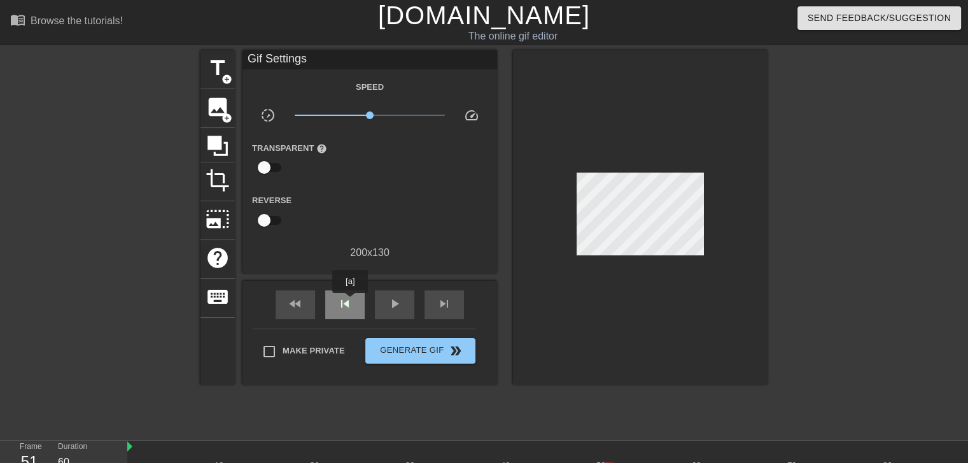
click at [350, 302] on span "skip_previous" at bounding box center [344, 303] width 15 height 15
click at [398, 305] on span "play_arrow" at bounding box center [394, 303] width 15 height 15
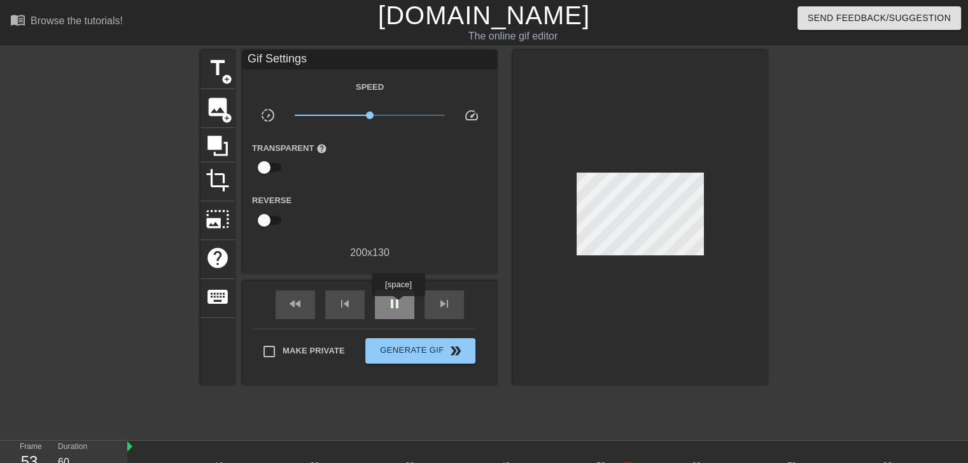
click at [398, 305] on span "pause" at bounding box center [394, 303] width 15 height 15
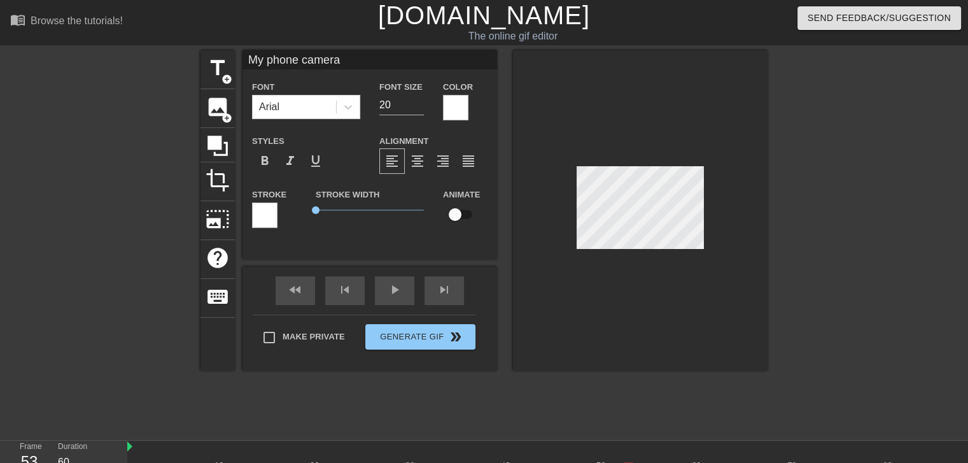
click at [705, 231] on div at bounding box center [640, 210] width 254 height 320
click at [461, 215] on input "checkbox" at bounding box center [455, 214] width 73 height 24
click at [573, 330] on div at bounding box center [640, 210] width 254 height 320
click at [697, 286] on div at bounding box center [640, 210] width 254 height 320
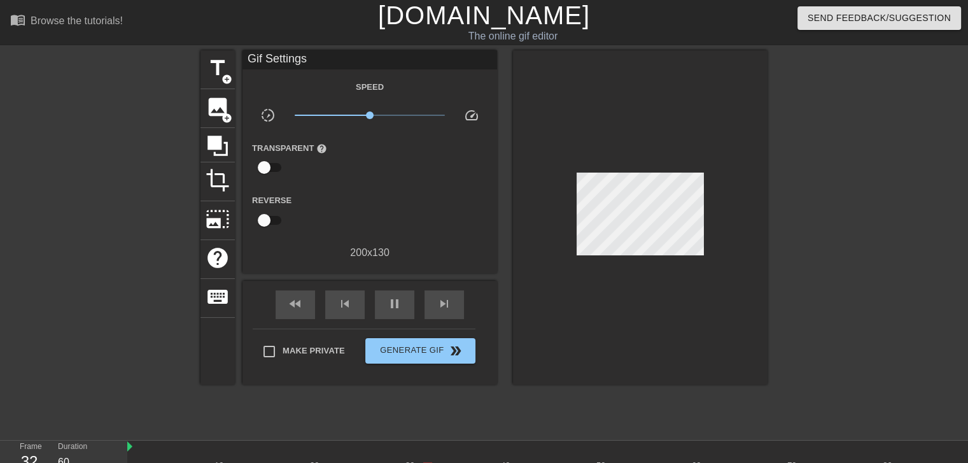
click at [659, 338] on div at bounding box center [640, 217] width 254 height 334
click at [635, 94] on div at bounding box center [640, 217] width 254 height 334
